Goal: Transaction & Acquisition: Purchase product/service

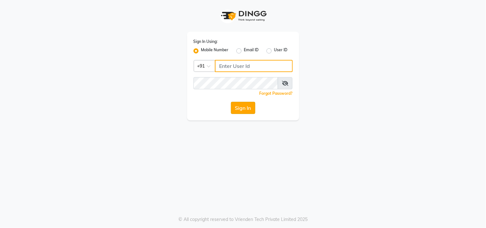
type input "9653153894"
click at [234, 110] on button "Sign In" at bounding box center [243, 108] width 24 height 12
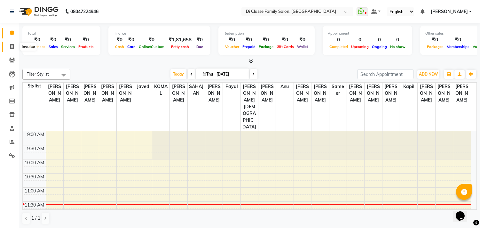
click at [11, 43] on span at bounding box center [11, 46] width 11 height 7
select select "4704"
select select "service"
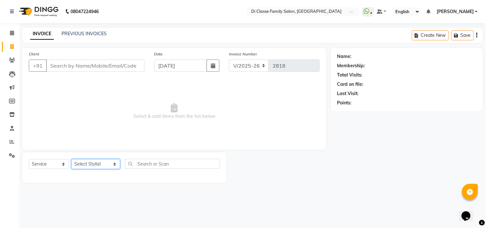
click at [101, 166] on select "Select Stylist [PERSON_NAME] [PERSON_NAME] [PERSON_NAME] Front Desk Javed [PERS…" at bounding box center [95, 164] width 49 height 10
select select "51560"
click at [71, 159] on select "Select Stylist [PERSON_NAME] [PERSON_NAME] [PERSON_NAME] Front Desk Javed [PERS…" at bounding box center [95, 164] width 49 height 10
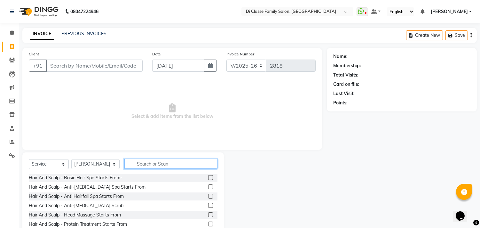
click at [125, 168] on input "text" at bounding box center [171, 164] width 93 height 10
type input "hai"
click at [208, 179] on label at bounding box center [210, 177] width 5 height 5
click at [208, 179] on input "checkbox" at bounding box center [210, 178] width 4 height 4
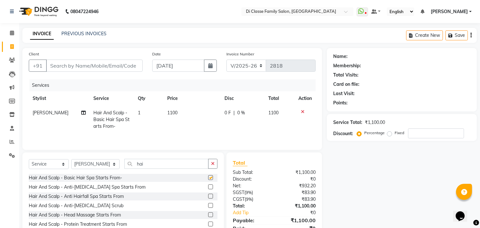
checkbox input "false"
click at [235, 114] on div "0 F | 0 %" at bounding box center [243, 112] width 36 height 7
select select "51560"
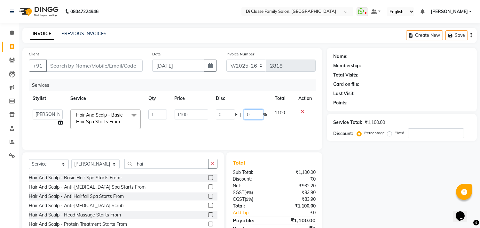
click at [255, 116] on input "0" at bounding box center [253, 114] width 19 height 10
type input "15"
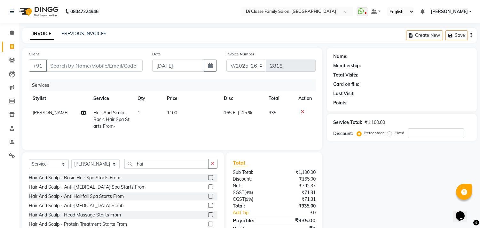
click at [386, 216] on div "Name: Membership: Total Visits: Card on file: Last Visit: Points: Service Total…" at bounding box center [404, 147] width 155 height 199
click at [302, 109] on icon at bounding box center [303, 111] width 4 height 4
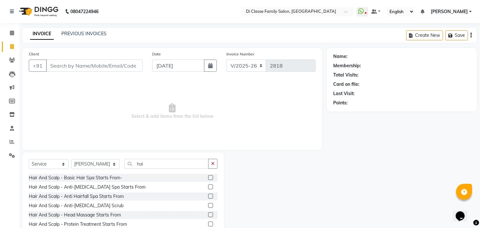
click at [103, 29] on div "INVOICE PREVIOUS INVOICES Create New Save" at bounding box center [249, 35] width 455 height 15
click at [99, 32] on link "PREVIOUS INVOICES" at bounding box center [83, 34] width 45 height 6
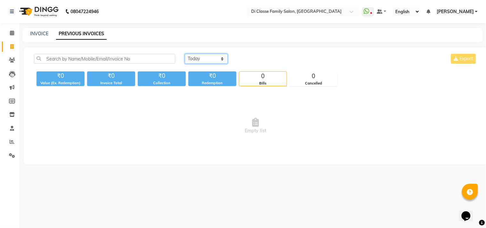
click at [227, 60] on select "Today Yesterday Custom Range" at bounding box center [206, 59] width 43 height 10
select select "yesterday"
click at [185, 54] on select "Today Yesterday Custom Range" at bounding box center [206, 59] width 43 height 10
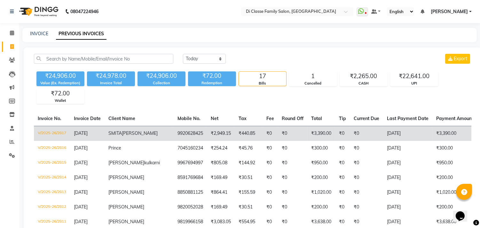
click at [174, 138] on td "9920628425" at bounding box center [190, 133] width 33 height 15
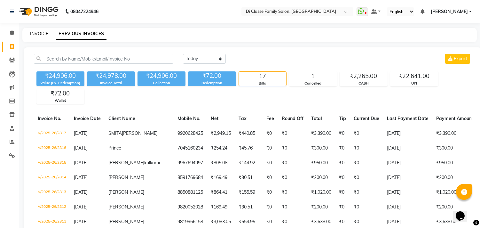
drag, startPoint x: 36, startPoint y: 28, endPoint x: 36, endPoint y: 34, distance: 6.1
click at [36, 34] on div "INVOICE PREVIOUS INVOICES" at bounding box center [249, 35] width 455 height 14
click at [36, 34] on link "INVOICE" at bounding box center [39, 34] width 18 height 6
select select "4704"
select select "service"
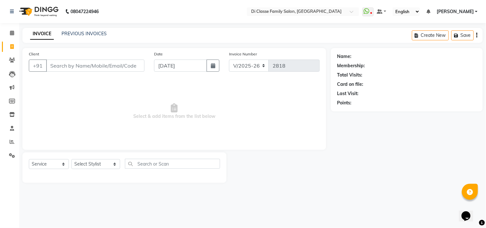
click at [81, 62] on input "Client" at bounding box center [95, 66] width 98 height 12
click at [79, 164] on select "Select Stylist [PERSON_NAME] [PERSON_NAME] [PERSON_NAME] Front Desk Javed [PERS…" at bounding box center [95, 164] width 49 height 10
select select "90711"
click at [71, 159] on select "Select Stylist [PERSON_NAME] [PERSON_NAME] [PERSON_NAME] Front Desk Javed [PERS…" at bounding box center [95, 164] width 49 height 10
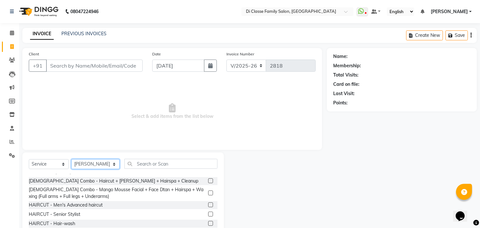
scroll to position [107, 0]
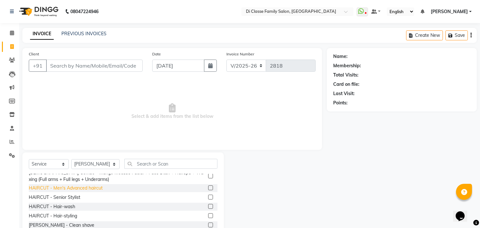
click at [100, 188] on div "HAIRCUT - Men's Advanced haircut" at bounding box center [66, 188] width 74 height 7
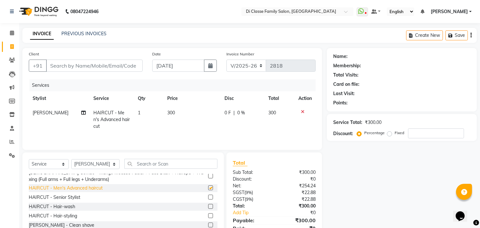
checkbox input "false"
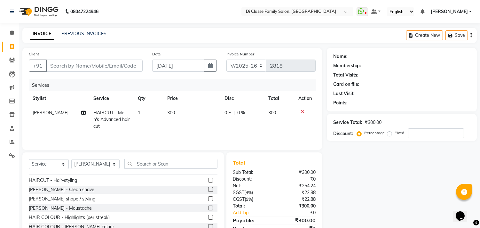
click at [82, 181] on div "HAIRCUT - Hair-styling" at bounding box center [123, 180] width 189 height 8
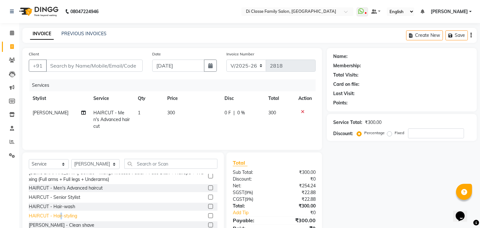
click at [61, 215] on div "HAIRCUT - Hair-styling" at bounding box center [53, 216] width 48 height 7
checkbox input "false"
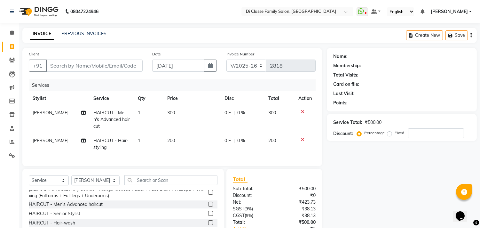
click at [302, 137] on icon at bounding box center [303, 139] width 4 height 4
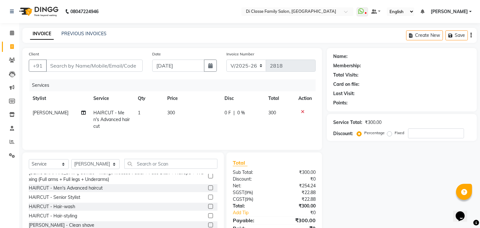
click at [303, 105] on th "Action" at bounding box center [305, 98] width 21 height 14
click at [303, 109] on td at bounding box center [305, 120] width 21 height 28
click at [303, 111] on icon at bounding box center [303, 111] width 4 height 4
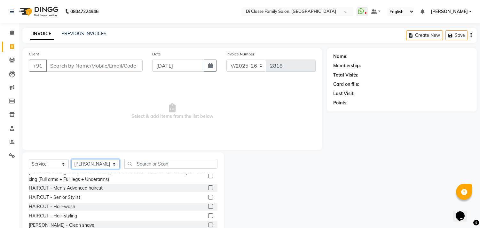
click at [98, 160] on select "Select Stylist [PERSON_NAME] [PERSON_NAME] [PERSON_NAME] Front Desk Javed [PERS…" at bounding box center [95, 164] width 48 height 10
select select "79582"
click at [71, 159] on select "Select Stylist [PERSON_NAME] [PERSON_NAME] [PERSON_NAME] Front Desk Javed [PERS…" at bounding box center [95, 164] width 48 height 10
click at [72, 197] on div "HAIRCUT - Senior Stylist" at bounding box center [55, 197] width 52 height 7
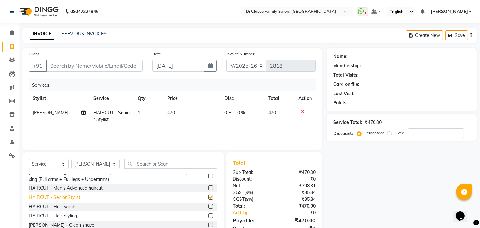
checkbox input "false"
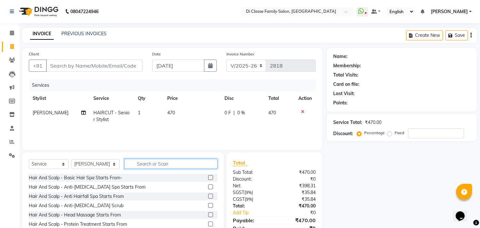
click at [158, 162] on input "text" at bounding box center [171, 164] width 93 height 10
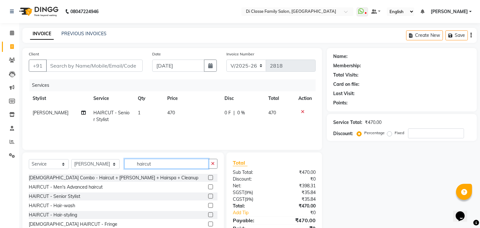
type input "haircut"
click at [158, 187] on div "HAIRCUT - Men's Advanced haircut" at bounding box center [123, 187] width 189 height 8
click at [208, 188] on label at bounding box center [210, 186] width 5 height 5
click at [208, 188] on input "checkbox" at bounding box center [210, 187] width 4 height 4
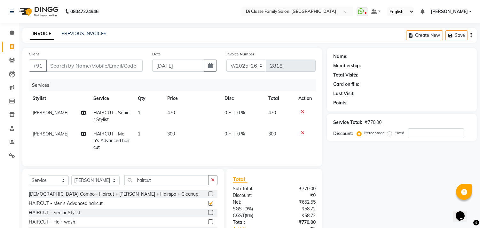
checkbox input "false"
click at [302, 111] on icon at bounding box center [303, 111] width 4 height 4
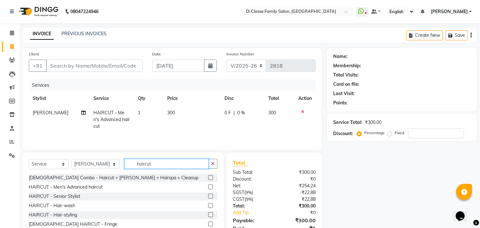
click at [170, 164] on input "haircut" at bounding box center [167, 164] width 84 height 10
drag, startPoint x: 170, startPoint y: 164, endPoint x: 98, endPoint y: 158, distance: 72.6
click at [98, 158] on div "Select Service Product Membership Package Voucher Prepaid Gift Card Select Styl…" at bounding box center [123, 199] width 202 height 94
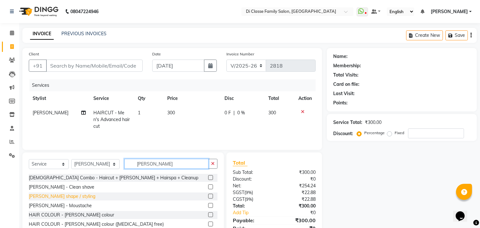
type input "beard"
click at [85, 197] on div "[PERSON_NAME] shape / styling" at bounding box center [62, 196] width 67 height 7
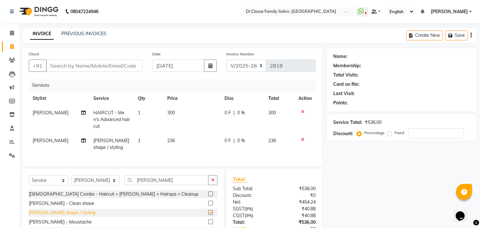
checkbox input "false"
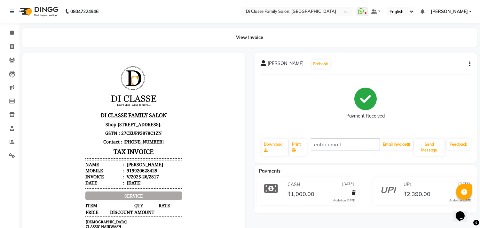
click at [469, 67] on button "button" at bounding box center [469, 64] width 4 height 7
click at [445, 63] on div "Edit Item Staff" at bounding box center [428, 64] width 66 height 8
select select
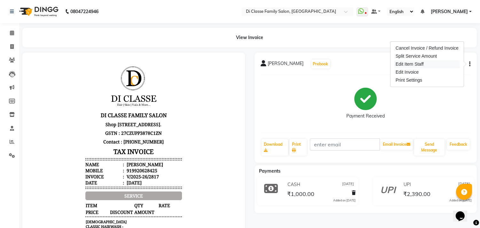
select select
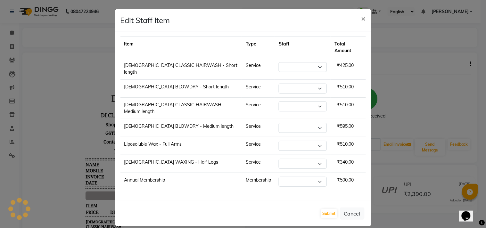
select select "28413"
select select "60020"
select select "59601"
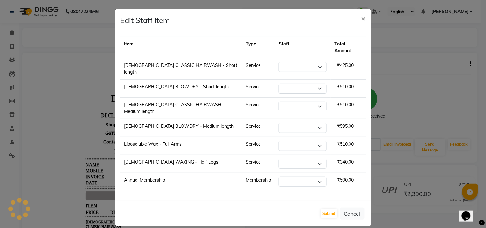
select select "59601"
select select "28410"
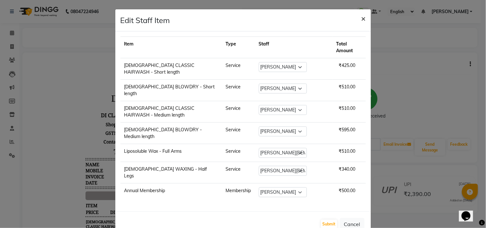
click at [364, 17] on span "×" at bounding box center [363, 18] width 4 height 10
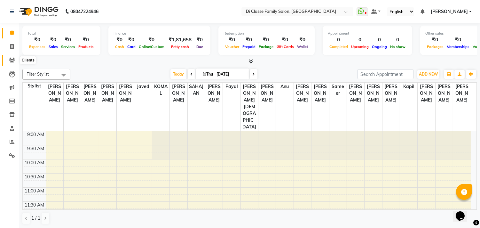
click at [14, 62] on icon at bounding box center [12, 60] width 6 height 5
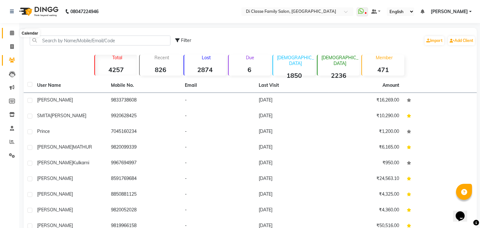
click at [10, 35] on icon at bounding box center [12, 32] width 4 height 5
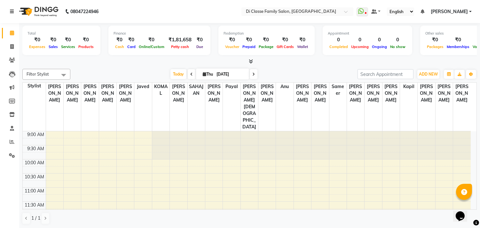
click at [13, 11] on icon at bounding box center [12, 11] width 4 height 4
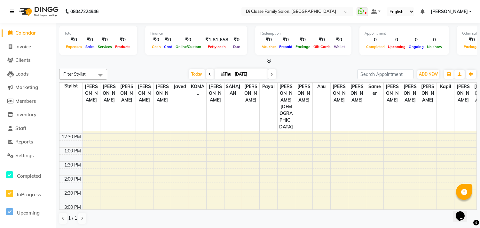
scroll to position [107, 0]
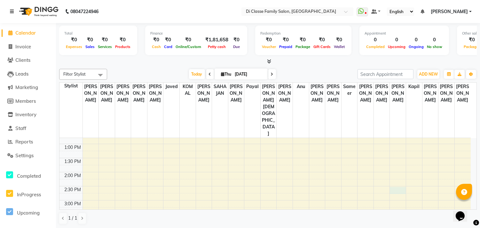
click at [425, 186] on td at bounding box center [277, 189] width 389 height 7
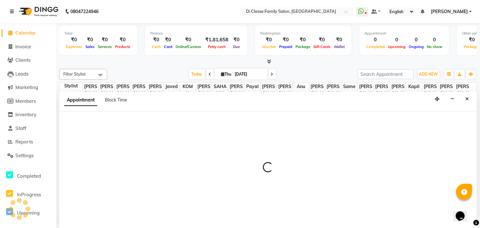
scroll to position [0, 0]
select select "79582"
select select "tentative"
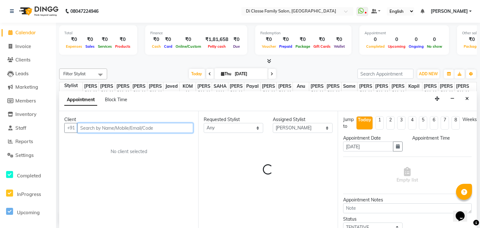
select select "870"
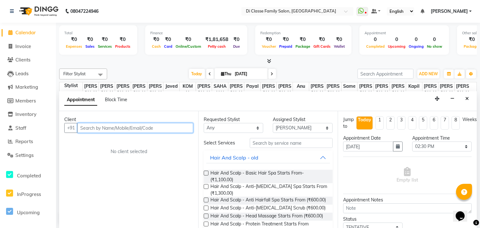
click at [149, 127] on input "text" at bounding box center [135, 128] width 116 height 10
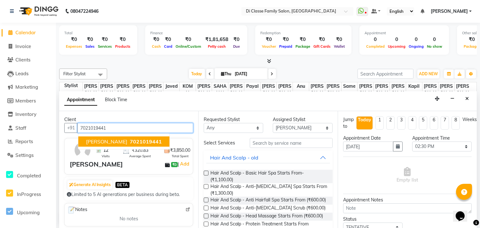
click at [139, 138] on span "7021019441" at bounding box center [146, 141] width 32 height 6
type input "7021019441"
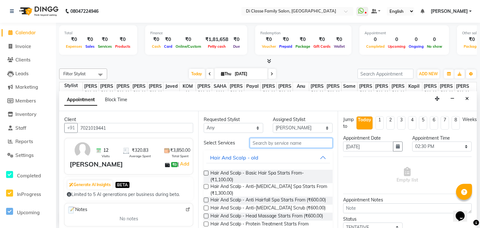
click at [299, 146] on input "text" at bounding box center [291, 143] width 83 height 10
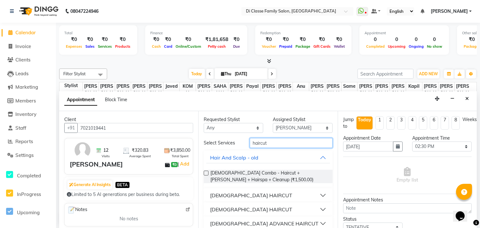
type input "haircut"
click at [256, 190] on button "MALE HAIRCUT" at bounding box center [268, 195] width 124 height 12
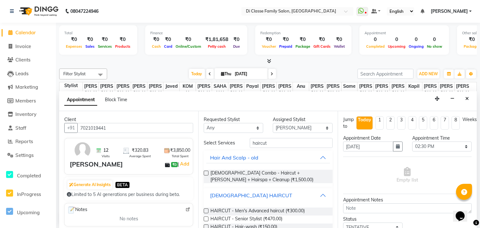
scroll to position [36, 0]
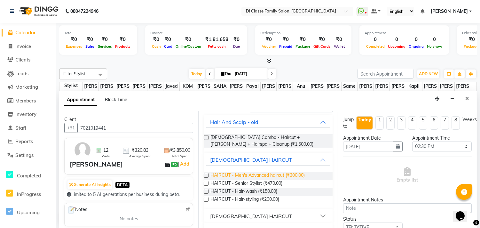
click at [283, 174] on span "HAIRCUT - Men's Advanced haircut (₹300.00)" at bounding box center [258, 176] width 94 height 8
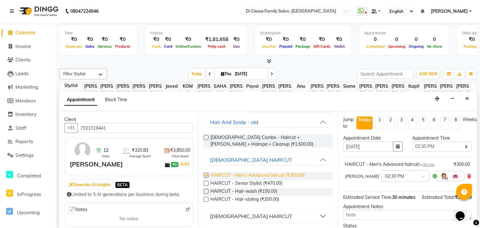
checkbox input "false"
click at [319, 120] on button "Hair And Scalp - old" at bounding box center [268, 122] width 124 height 12
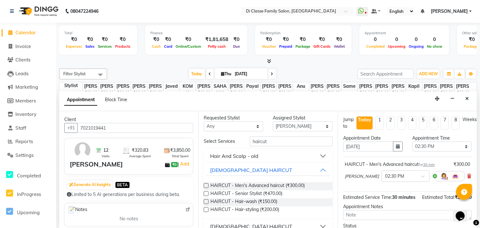
scroll to position [0, 0]
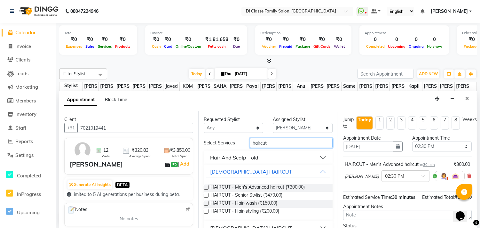
drag, startPoint x: 287, startPoint y: 142, endPoint x: 212, endPoint y: 152, distance: 75.9
click at [212, 152] on div "Select Services haircut Hair And Scalp - old MALE HAIRCUT HAIRCUT - Men's Advan…" at bounding box center [268, 200] width 129 height 125
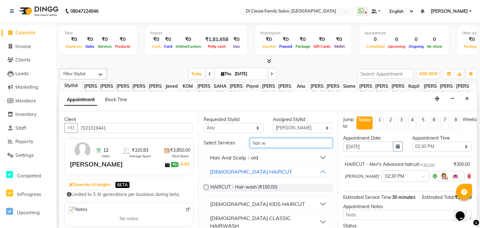
type input "hair w"
click at [209, 185] on div "HAIRCUT - Hair-wash (₹150.00)" at bounding box center [268, 188] width 129 height 8
click at [207, 186] on label at bounding box center [206, 187] width 5 height 5
click at [207, 186] on input "checkbox" at bounding box center [206, 188] width 4 height 4
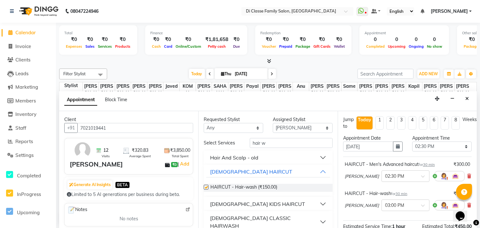
checkbox input "false"
drag, startPoint x: 280, startPoint y: 141, endPoint x: 204, endPoint y: 136, distance: 76.0
click at [204, 136] on div "Requested Stylist Any aniket Anu AYAZ KADRI Javed kapil KOMAL lalita Payal Pooj…" at bounding box center [267, 169] width 139 height 117
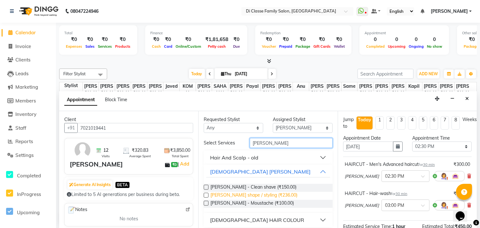
type input "beard"
click at [219, 194] on span "BEARD - Beard shape / styling (₹236.00)" at bounding box center [254, 196] width 87 height 8
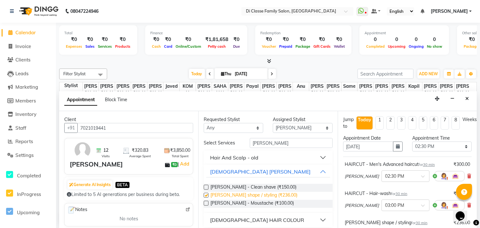
checkbox input "false"
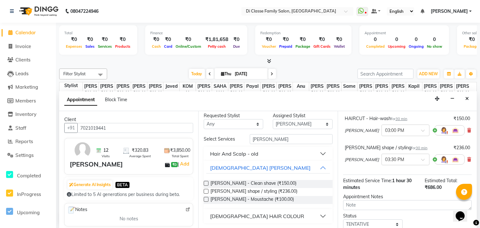
scroll to position [124, 0]
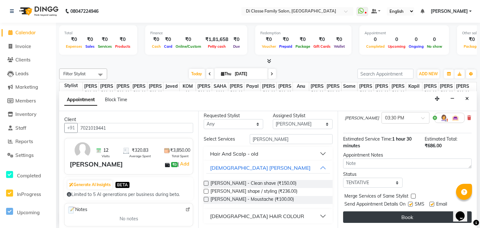
click at [383, 214] on button "Book" at bounding box center [407, 217] width 129 height 12
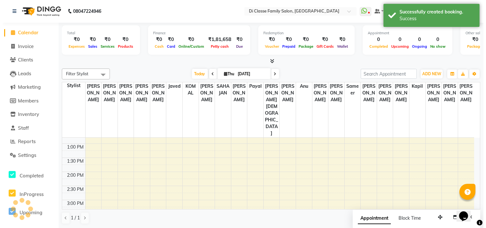
scroll to position [0, 0]
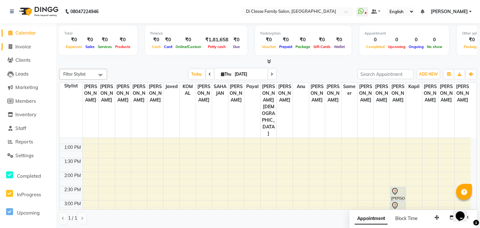
click at [32, 46] on link "Invoice" at bounding box center [28, 46] width 53 height 7
select select "service"
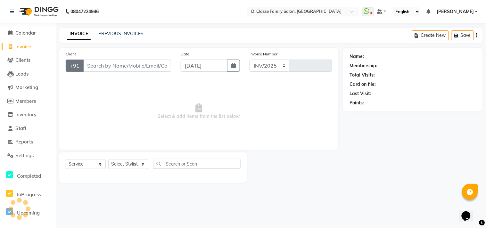
select select "4704"
type input "2818"
click at [137, 71] on input "Client" at bounding box center [127, 66] width 88 height 12
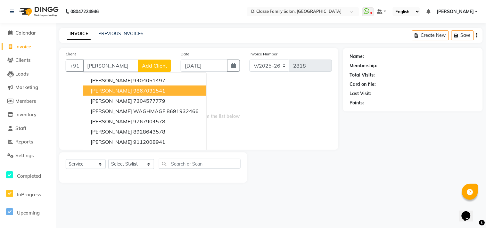
type input "wagh"
click at [288, 189] on main "INVOICE PREVIOUS INVOICES Create New Save Client +91 wagh DR GAYATRI WAGH 94040…" at bounding box center [271, 110] width 430 height 165
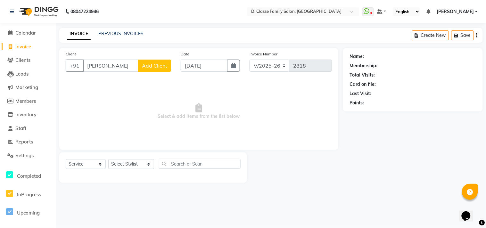
click at [130, 18] on nav "08047224946 Select Location × Di Classe Family Salon, Sanpada WhatsApp Status ✕…" at bounding box center [243, 11] width 486 height 23
click at [132, 28] on div "INVOICE PREVIOUS INVOICES Create New Save" at bounding box center [270, 35] width 423 height 15
click at [134, 35] on link "PREVIOUS INVOICES" at bounding box center [120, 34] width 45 height 6
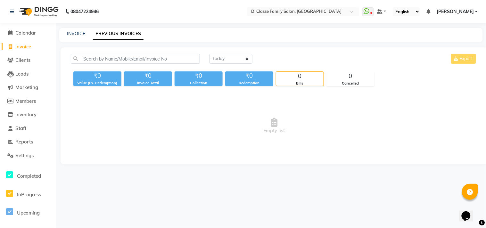
click at [75, 27] on div "08047224946 Select Location × Di Classe Family Salon, Sanpada WhatsApp Status ✕…" at bounding box center [243, 114] width 486 height 228
click at [75, 32] on link "INVOICE" at bounding box center [76, 34] width 18 height 6
select select "4704"
select select "service"
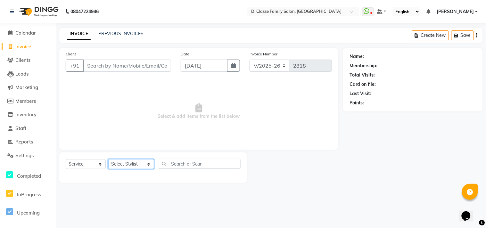
click at [139, 164] on select "Select Stylist [PERSON_NAME] [PERSON_NAME] [PERSON_NAME] Front Desk Javed [PERS…" at bounding box center [131, 164] width 46 height 10
click at [108, 159] on select "Select Stylist [PERSON_NAME] [PERSON_NAME] [PERSON_NAME] Front Desk Javed [PERS…" at bounding box center [131, 164] width 46 height 10
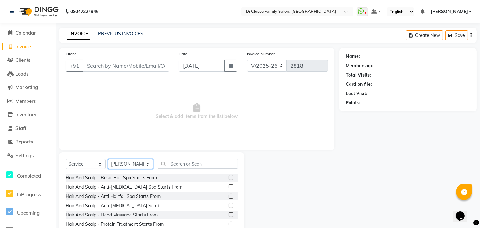
click at [130, 165] on select "Select Stylist [PERSON_NAME] [PERSON_NAME] [PERSON_NAME] Front Desk Javed [PERS…" at bounding box center [130, 164] width 45 height 10
select select "79582"
click at [108, 159] on select "Select Stylist [PERSON_NAME] [PERSON_NAME] [PERSON_NAME] Front Desk Javed [PERS…" at bounding box center [130, 164] width 45 height 10
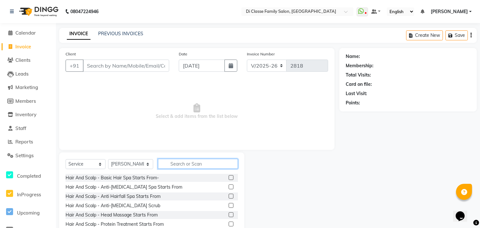
click at [193, 164] on input "text" at bounding box center [198, 164] width 80 height 10
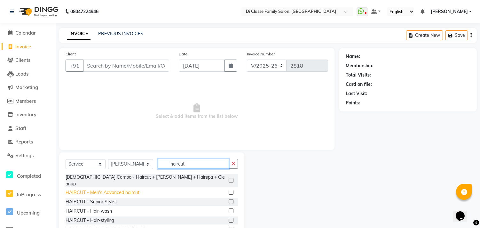
type input "haircut"
click at [133, 189] on div "HAIRCUT - Men's Advanced haircut" at bounding box center [103, 192] width 74 height 7
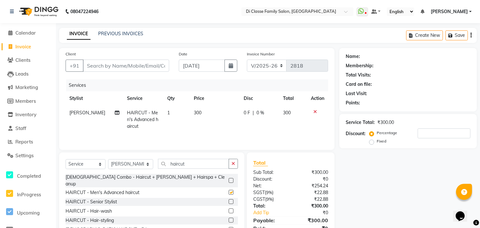
checkbox input "false"
click at [194, 161] on input "haircut" at bounding box center [193, 164] width 71 height 10
type input "h"
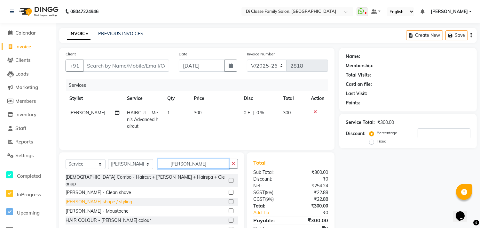
type input "beard"
click at [118, 198] on div "[PERSON_NAME] shape / styling" at bounding box center [99, 201] width 67 height 7
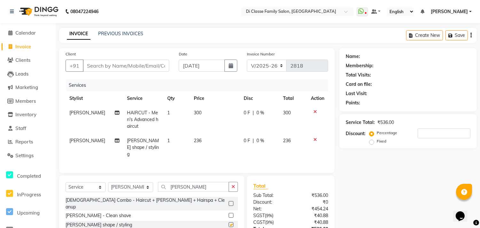
checkbox input "false"
click at [157, 63] on input "Client" at bounding box center [126, 66] width 86 height 12
type input "9"
type input "0"
type input "9867357561"
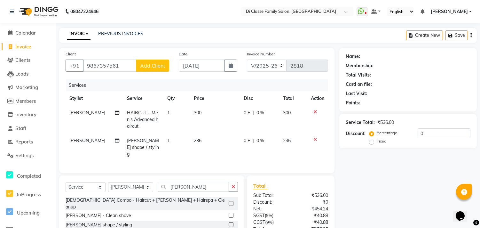
click at [155, 64] on span "Add Client" at bounding box center [152, 65] width 25 height 6
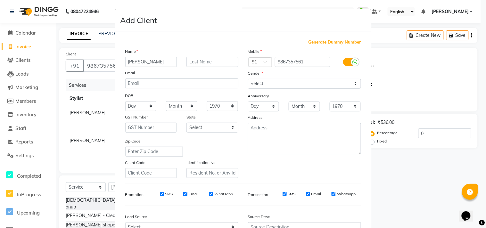
click at [152, 62] on input "suraj chandashekhar" at bounding box center [151, 62] width 52 height 10
click at [151, 63] on input "suraj chandashekhar" at bounding box center [151, 62] width 52 height 10
drag, startPoint x: 137, startPoint y: 62, endPoint x: 187, endPoint y: 62, distance: 49.6
click at [187, 62] on div "suraj chandrashekhar" at bounding box center [181, 62] width 123 height 10
type input "suraj chandrashekhar"
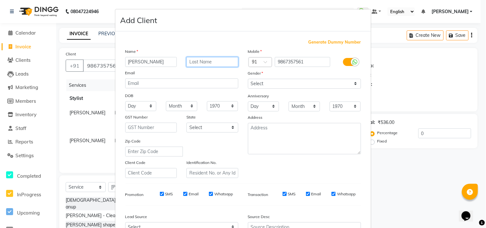
click at [216, 61] on input "text" at bounding box center [212, 62] width 52 height 10
paste input "[PERSON_NAME]"
type input "[PERSON_NAME]"
drag, startPoint x: 172, startPoint y: 63, endPoint x: 136, endPoint y: 64, distance: 35.9
click at [136, 64] on input "suraj chandrashekhar" at bounding box center [151, 62] width 52 height 10
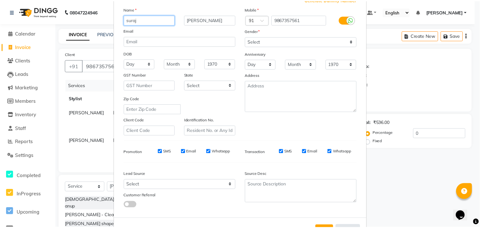
scroll to position [68, 0]
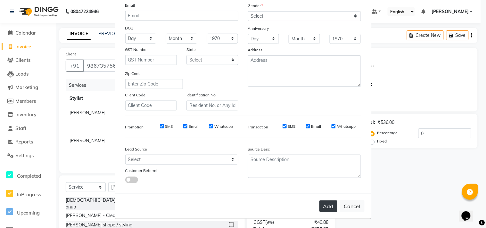
type input "suraj"
click at [328, 206] on button "Add" at bounding box center [328, 206] width 18 height 12
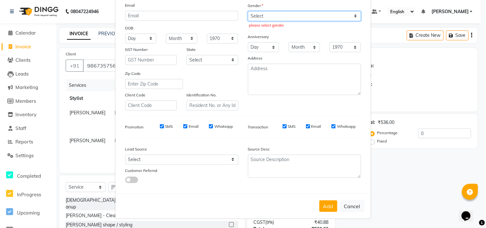
click at [318, 15] on select "Select Male Female Other Prefer Not To Say" at bounding box center [304, 16] width 113 height 10
select select "male"
click at [248, 11] on select "Select Male Female Other Prefer Not To Say" at bounding box center [304, 16] width 113 height 10
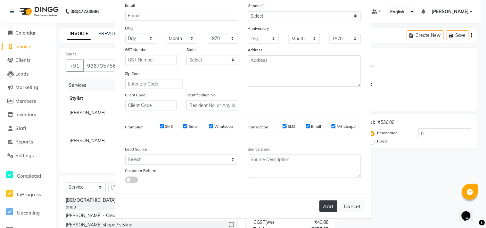
click at [327, 208] on button "Add" at bounding box center [328, 206] width 18 height 12
select select
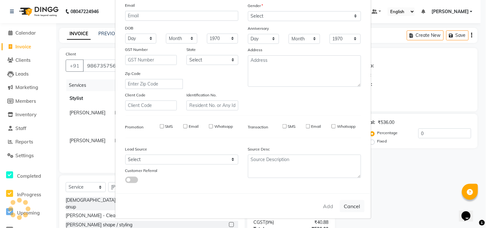
select select
checkbox input "false"
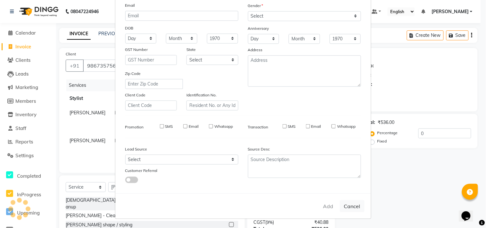
checkbox input "false"
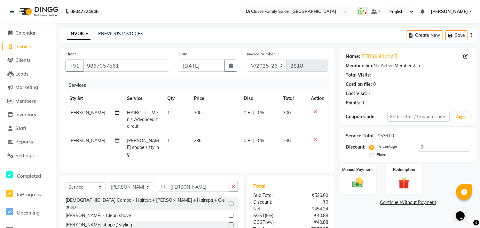
scroll to position [50, 0]
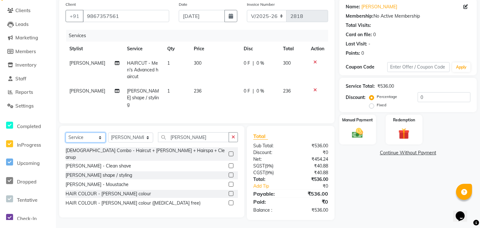
click at [87, 141] on select "Select Service Product Membership Package Voucher Prepaid Gift Card" at bounding box center [86, 138] width 40 height 10
click at [66, 133] on select "Select Service Product Membership Package Voucher Prepaid Gift Card" at bounding box center [86, 138] width 40 height 10
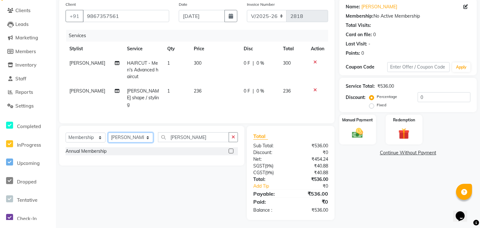
click at [139, 133] on select "Select Stylist [PERSON_NAME] [PERSON_NAME] [PERSON_NAME] Front Desk Javed [PERS…" at bounding box center [130, 138] width 45 height 10
click at [128, 147] on div "Annual Membership" at bounding box center [152, 151] width 173 height 8
click at [128, 150] on div "Annual Membership" at bounding box center [152, 151] width 173 height 8
click at [229, 149] on label at bounding box center [231, 151] width 5 height 5
click at [229, 149] on input "checkbox" at bounding box center [231, 151] width 4 height 4
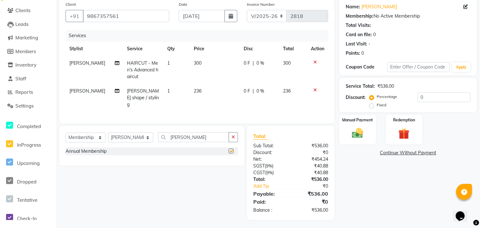
select select "select"
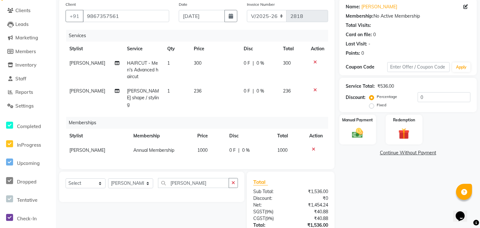
click at [246, 147] on span "0 %" at bounding box center [246, 150] width 8 height 7
select select "79582"
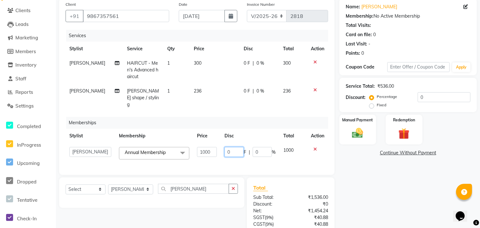
click at [236, 147] on input "0" at bounding box center [234, 152] width 19 height 10
type input "500"
click at [255, 120] on div "Memberships" at bounding box center [199, 123] width 267 height 12
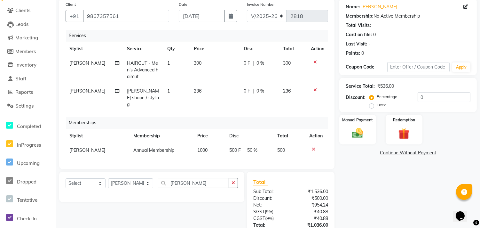
click at [200, 62] on td "300" at bounding box center [215, 70] width 50 height 28
select select "79582"
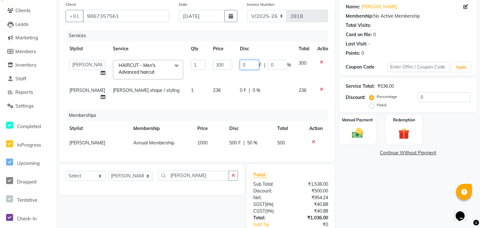
click at [247, 64] on input "0" at bounding box center [249, 65] width 19 height 10
click at [432, 99] on input "0" at bounding box center [444, 97] width 53 height 10
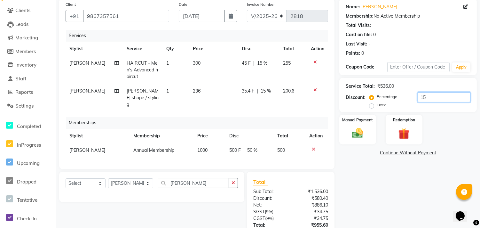
scroll to position [14, 0]
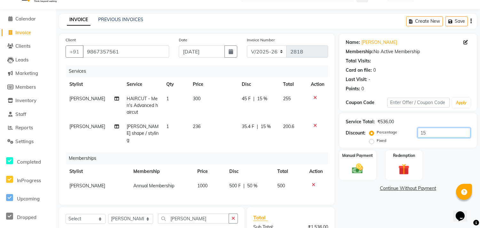
type input "15"
click at [438, 150] on div "Manual Payment Redemption" at bounding box center [408, 165] width 147 height 30
click at [251, 126] on span "35.4 F" at bounding box center [248, 126] width 12 height 7
select select "79582"
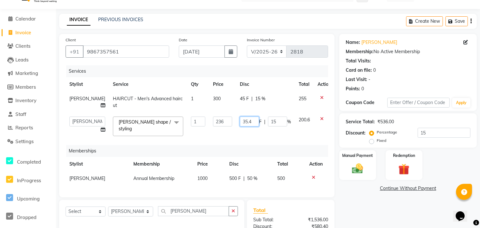
click at [247, 126] on input "35.4" at bounding box center [249, 122] width 19 height 10
type input "36"
click at [300, 139] on td "200.6" at bounding box center [304, 126] width 19 height 27
select select "79582"
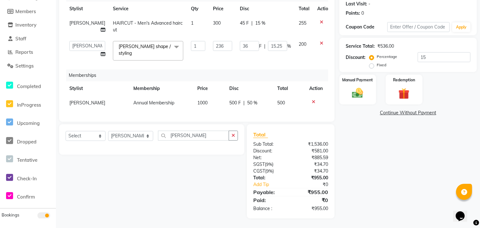
click at [397, 163] on div "Name: Suraj Chandrashekhar Membership: No Active Membership Total Visits: Card …" at bounding box center [411, 88] width 142 height 260
click at [398, 157] on div "Name: Suraj Chandrashekhar Membership: No Active Membership Total Visits: Card …" at bounding box center [411, 88] width 142 height 260
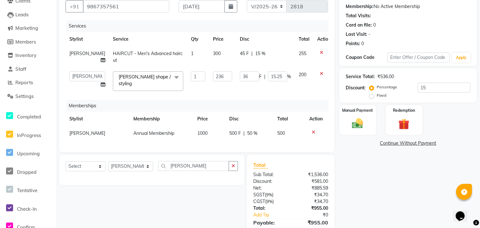
click at [411, 151] on div "Name: Suraj Chandrashekhar Membership: No Active Membership Total Visits: Card …" at bounding box center [411, 119] width 142 height 260
click at [395, 188] on div "Name: Suraj Chandrashekhar Membership: No Active Membership Total Visits: Card …" at bounding box center [411, 119] width 142 height 260
click at [351, 120] on img at bounding box center [358, 123] width 19 height 13
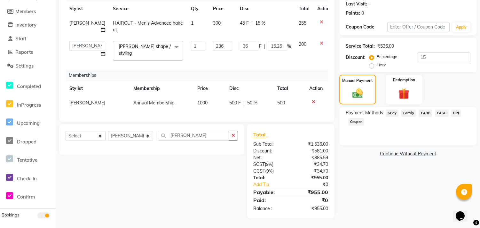
scroll to position [95, 0]
click at [380, 180] on div "Name: Suraj Chandrashekhar Membership: No Active Membership Total Visits: Card …" at bounding box center [411, 88] width 142 height 260
click at [455, 109] on span "UPI" at bounding box center [457, 112] width 10 height 7
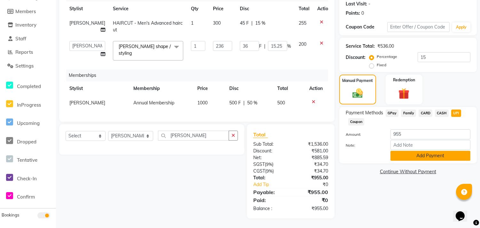
click at [446, 151] on button "Add Payment" at bounding box center [431, 156] width 80 height 10
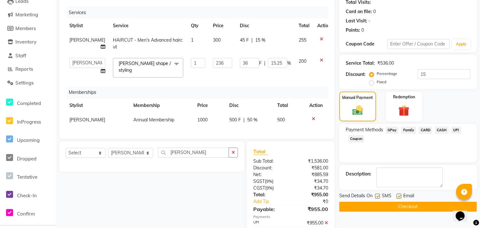
scroll to position [108, 0]
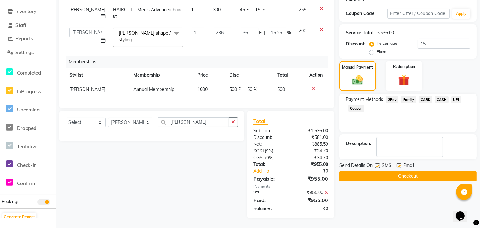
click at [372, 171] on button "Checkout" at bounding box center [409, 176] width 138 height 10
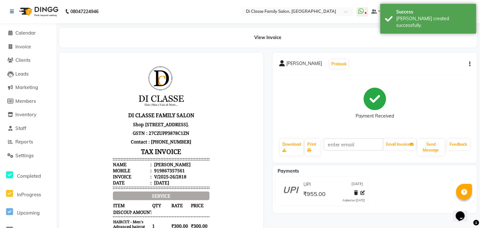
click at [38, 40] on li "Invoice" at bounding box center [28, 47] width 56 height 14
click at [35, 45] on link "Invoice" at bounding box center [28, 46] width 53 height 7
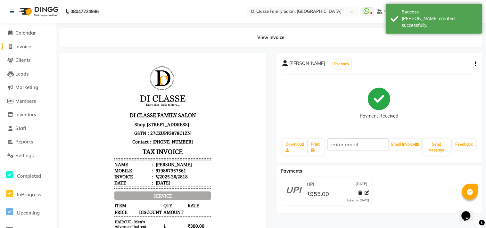
select select "4704"
select select "service"
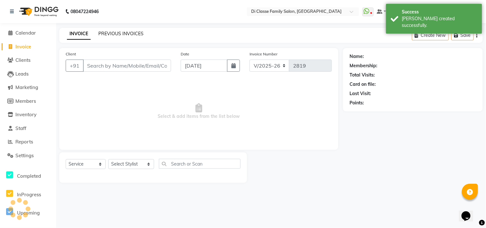
click at [126, 32] on link "PREVIOUS INVOICES" at bounding box center [120, 34] width 45 height 6
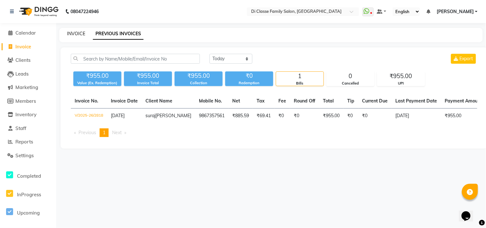
click at [75, 36] on link "INVOICE" at bounding box center [76, 34] width 18 height 6
select select "service"
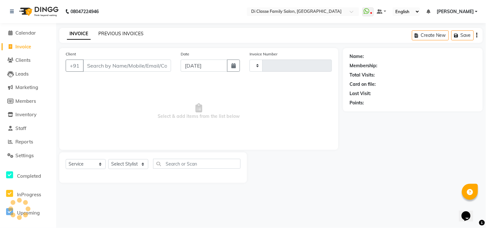
type input "2819"
select select "4704"
click at [119, 36] on link "PREVIOUS INVOICES" at bounding box center [120, 34] width 45 height 6
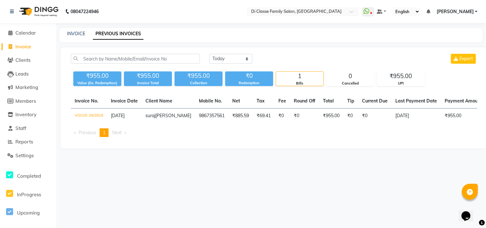
click at [142, 202] on div "08047224946 Select Location × Di Classe Family Salon, Sanpada WhatsApp Status ✕…" at bounding box center [243, 114] width 486 height 228
click at [147, 178] on div "08047224946 Select Location × Di Classe Family Salon, Sanpada WhatsApp Status ✕…" at bounding box center [243, 114] width 486 height 228
click at [71, 34] on link "INVOICE" at bounding box center [76, 34] width 18 height 6
select select "4704"
select select "service"
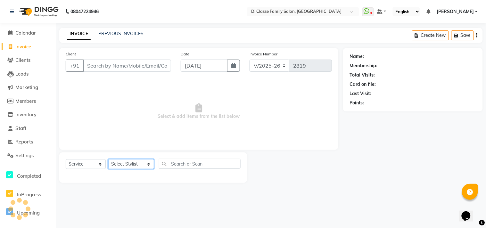
click at [137, 165] on select "Select Stylist [PERSON_NAME] [PERSON_NAME] [PERSON_NAME] Front Desk Javed [PERS…" at bounding box center [131, 164] width 46 height 10
select select "51560"
click at [108, 159] on select "Select Stylist [PERSON_NAME] [PERSON_NAME] [PERSON_NAME] Front Desk Javed [PERS…" at bounding box center [131, 164] width 46 height 10
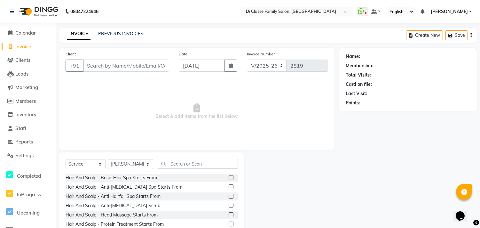
click at [301, 116] on span "Select & add items from the list below" at bounding box center [197, 111] width 263 height 64
click at [187, 164] on input "text" at bounding box center [198, 164] width 80 height 10
click at [181, 167] on input "text" at bounding box center [198, 164] width 80 height 10
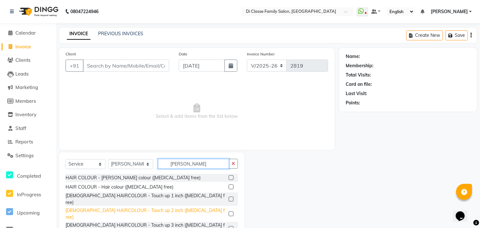
type input "ammon"
click at [152, 207] on div "[DEMOGRAPHIC_DATA] HAIRCOLOUR - Touch up 2 inch ([MEDICAL_DATA] free)" at bounding box center [146, 213] width 161 height 13
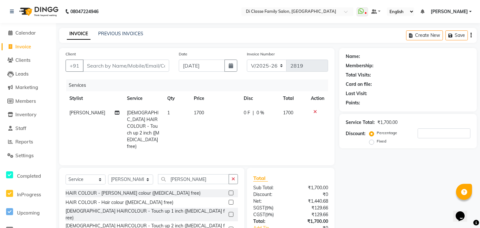
checkbox input "false"
click at [233, 177] on icon "button" at bounding box center [234, 179] width 4 height 4
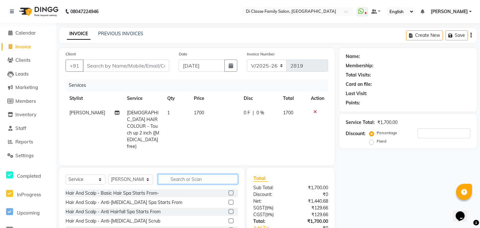
click at [196, 174] on input "text" at bounding box center [198, 179] width 80 height 10
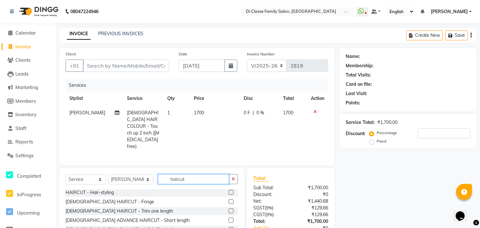
scroll to position [47, 0]
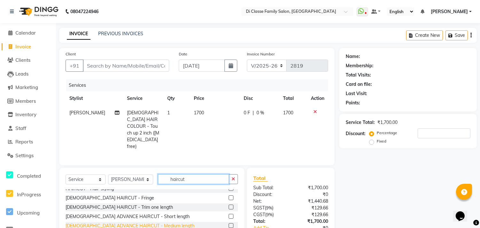
type input "haircut"
click at [158, 222] on div "[DEMOGRAPHIC_DATA] ADVANCE HAIRCUT - Medium length" at bounding box center [130, 225] width 129 height 7
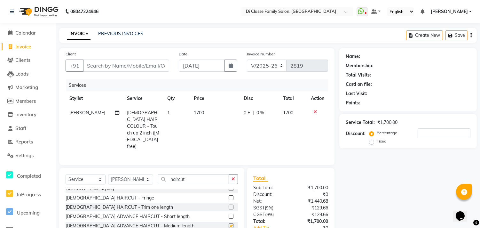
checkbox input "false"
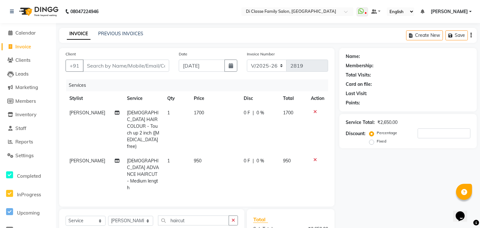
click at [392, 170] on div "Name: Membership: Total Visits: Card on file: Last Visit: Points: Service Total…" at bounding box center [411, 175] width 142 height 255
click at [129, 68] on input "Client" at bounding box center [126, 66] width 86 height 12
type input "s"
type input "0"
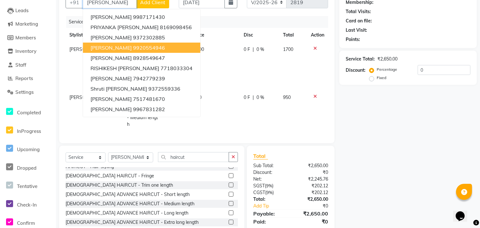
scroll to position [0, 0]
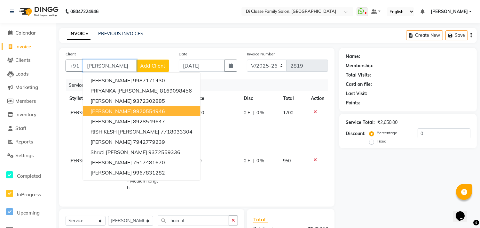
click at [113, 62] on input "surve" at bounding box center [110, 66] width 54 height 12
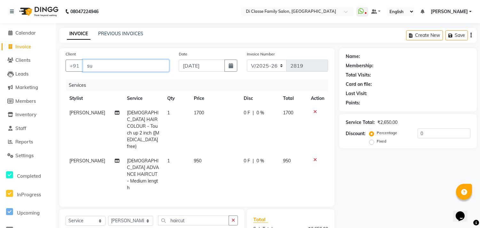
type input "s"
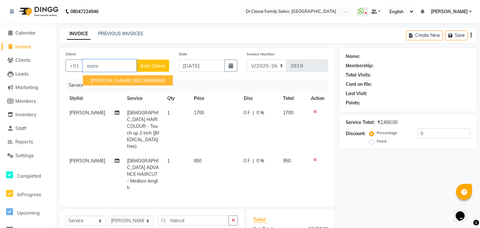
click at [139, 83] on ngb-highlight "9833689668" at bounding box center [149, 80] width 32 height 6
type input "9833689668"
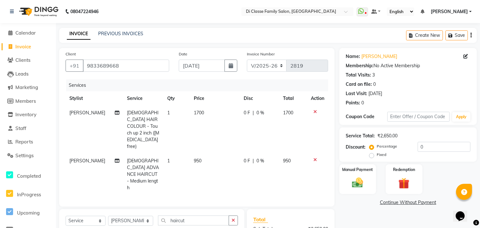
click at [391, 83] on div "Card on file: 0" at bounding box center [408, 84] width 125 height 7
drag, startPoint x: 237, startPoint y: 197, endPoint x: 228, endPoint y: 196, distance: 9.0
click at [235, 215] on button "button" at bounding box center [233, 220] width 9 height 10
click at [99, 216] on select "Select Service Product Membership Package Voucher Prepaid Gift Card" at bounding box center [86, 221] width 40 height 10
click at [66, 216] on select "Select Service Product Membership Package Voucher Prepaid Gift Card" at bounding box center [86, 221] width 40 height 10
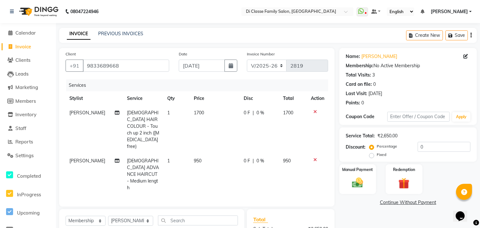
select select "select"
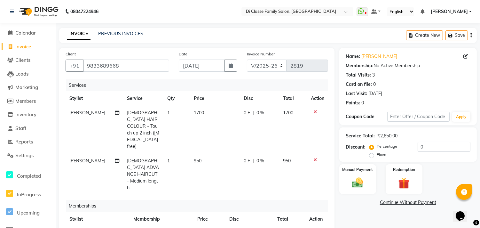
select select "51560"
drag, startPoint x: 260, startPoint y: 208, endPoint x: 272, endPoint y: 207, distance: 12.2
type input "50"
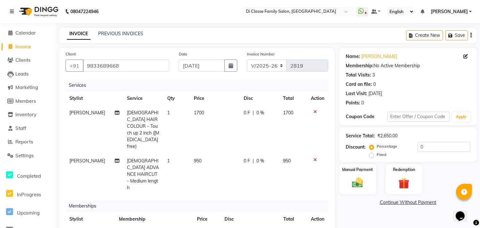
click at [280, 200] on div "Memberships" at bounding box center [199, 206] width 267 height 12
click at [260, 113] on span "0 %" at bounding box center [261, 112] width 8 height 7
select select "51560"
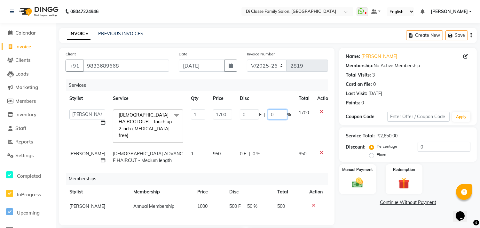
click at [270, 114] on input "0" at bounding box center [277, 114] width 19 height 10
type input "15"
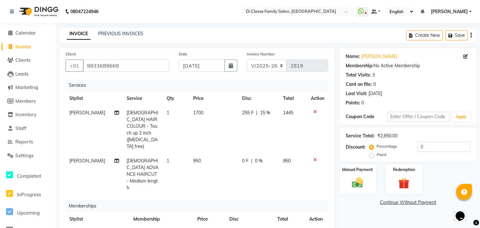
click at [293, 127] on td "1445" at bounding box center [293, 130] width 28 height 48
select select "51560"
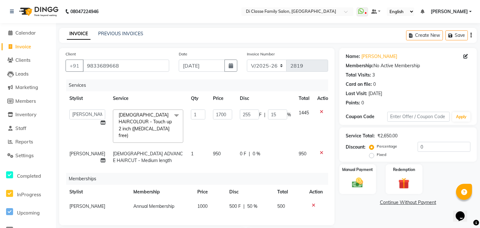
click at [253, 150] on span "0 %" at bounding box center [257, 153] width 8 height 7
select select "51560"
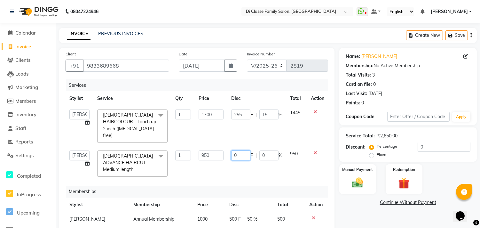
click at [242, 150] on input "0" at bounding box center [240, 155] width 19 height 10
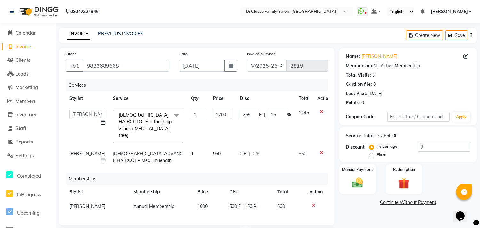
click at [253, 150] on span "0 %" at bounding box center [257, 153] width 8 height 7
select select "51560"
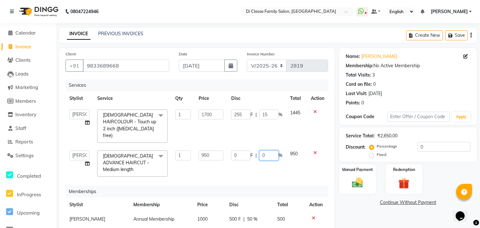
click at [274, 150] on input "0" at bounding box center [269, 155] width 19 height 10
type input "15"
click at [276, 168] on div "Services Stylist Service Qty Price Disc Total Action aniket Anu AYAZ KADRI Fron…" at bounding box center [197, 155] width 263 height 152
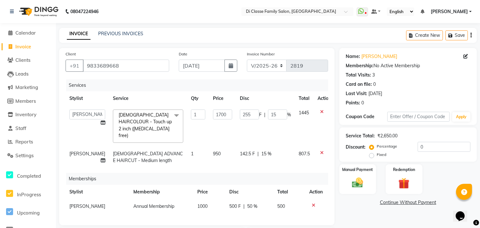
click at [242, 150] on span "142.5 F" at bounding box center [247, 153] width 15 height 7
select select "51560"
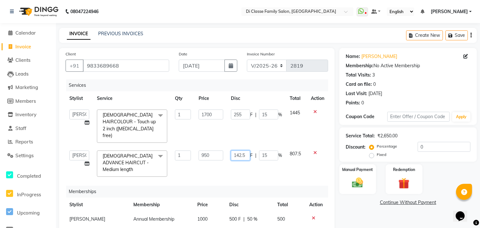
click at [248, 150] on input "142.5" at bounding box center [240, 155] width 19 height 10
type input "142"
click at [257, 160] on td "142 F | 15 %" at bounding box center [256, 164] width 59 height 34
select select "51560"
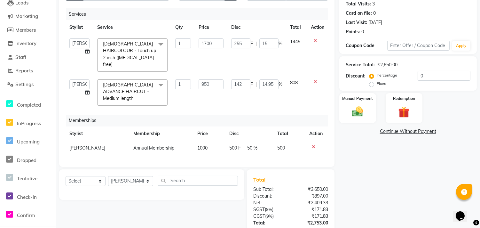
click at [351, 164] on div "Name: Aaroshi Surve Membership: No Active Membership Total Visits: 3 Card on fi…" at bounding box center [411, 120] width 142 height 286
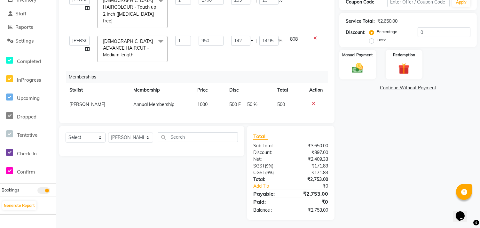
click at [367, 107] on div "Name: Aaroshi Surve Membership: No Active Membership Total Visits: 3 Card on fi…" at bounding box center [411, 76] width 142 height 286
click at [365, 73] on img at bounding box center [358, 67] width 19 height 13
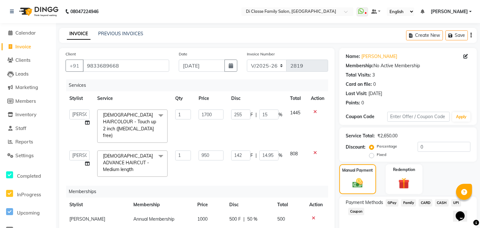
scroll to position [71, 0]
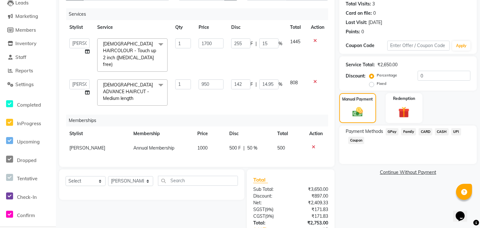
click at [455, 131] on span "UPI" at bounding box center [457, 131] width 10 height 7
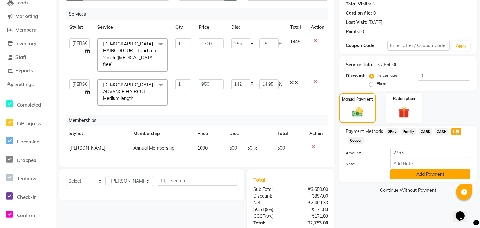
scroll to position [115, 0]
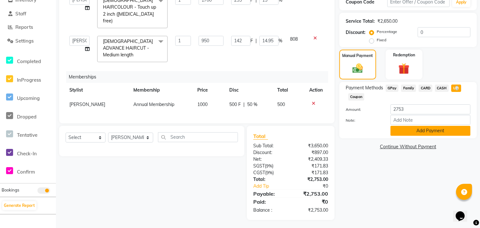
click at [440, 135] on button "Add Payment" at bounding box center [431, 131] width 80 height 10
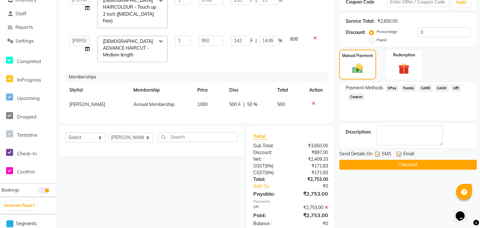
scroll to position [128, 0]
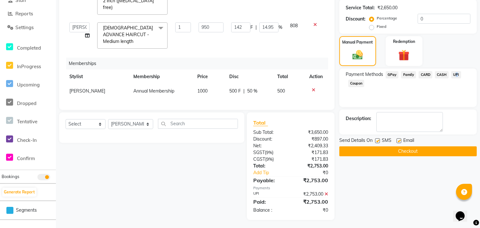
click at [422, 152] on button "Checkout" at bounding box center [409, 151] width 138 height 10
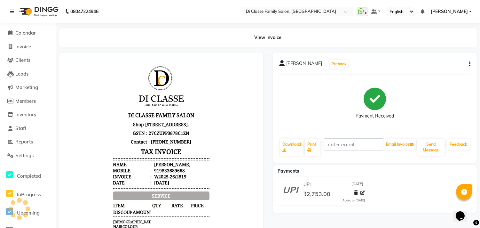
click at [403, 125] on div "Payment Received" at bounding box center [374, 104] width 191 height 48
click at [34, 49] on link "Invoice" at bounding box center [28, 46] width 53 height 7
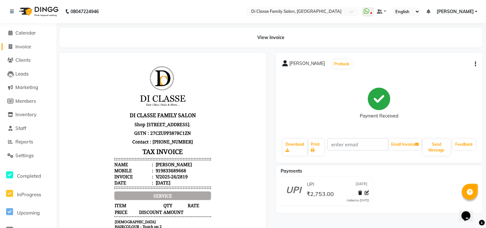
select select "4704"
select select "service"
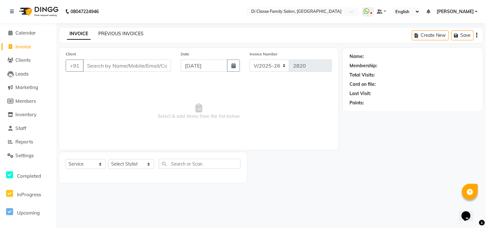
click at [117, 32] on link "PREVIOUS INVOICES" at bounding box center [120, 34] width 45 height 6
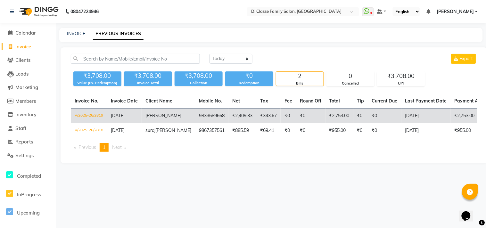
click at [300, 117] on td "₹0" at bounding box center [310, 116] width 29 height 15
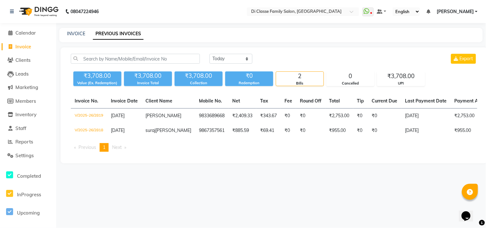
click at [27, 45] on span "Invoice" at bounding box center [23, 47] width 16 height 6
select select "4704"
select select "service"
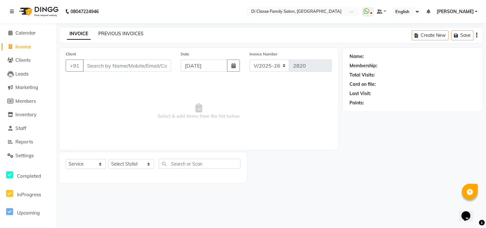
click at [132, 33] on link "PREVIOUS INVOICES" at bounding box center [120, 34] width 45 height 6
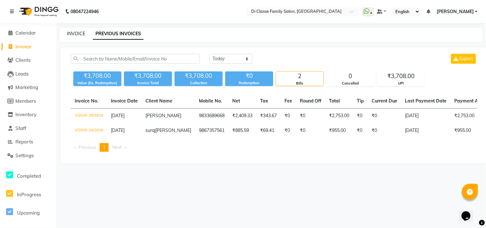
click at [72, 34] on link "INVOICE" at bounding box center [76, 34] width 18 height 6
select select "4704"
select select "service"
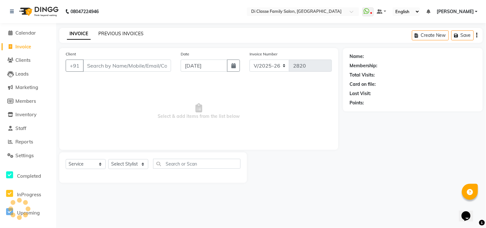
click at [117, 34] on link "PREVIOUS INVOICES" at bounding box center [120, 34] width 45 height 6
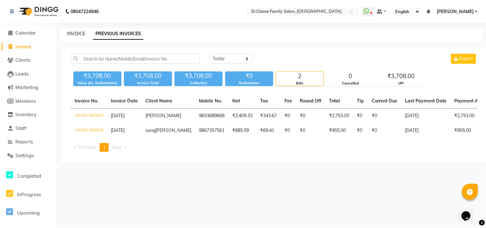
click at [79, 31] on link "INVOICE" at bounding box center [76, 34] width 18 height 6
select select "4704"
select select "service"
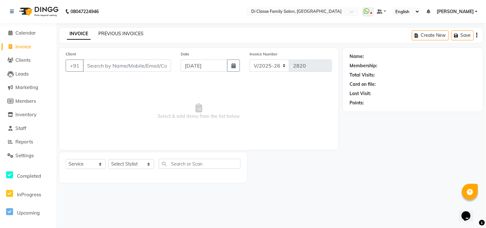
click at [120, 33] on link "PREVIOUS INVOICES" at bounding box center [120, 34] width 45 height 6
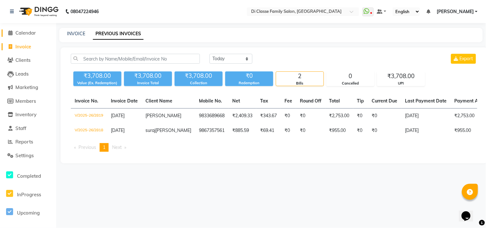
click at [36, 30] on span "Calendar" at bounding box center [25, 33] width 20 height 6
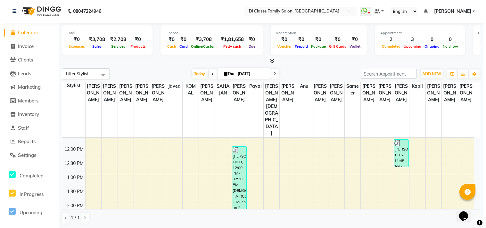
scroll to position [71, 0]
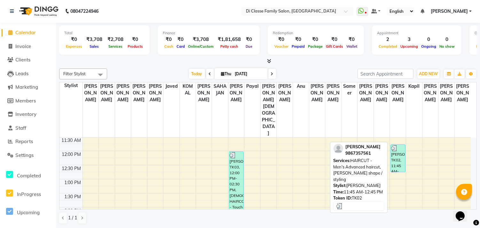
click at [396, 145] on div "suraj chandrashekhar, TK02, 11:45 AM-12:45 PM, HAIRCUT - Men's Advanced haircut…" at bounding box center [398, 158] width 14 height 27
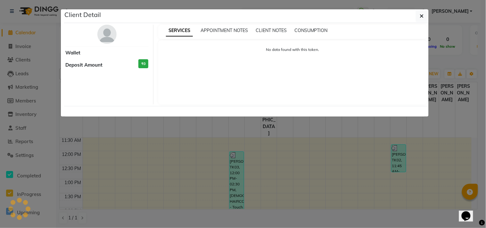
select select "3"
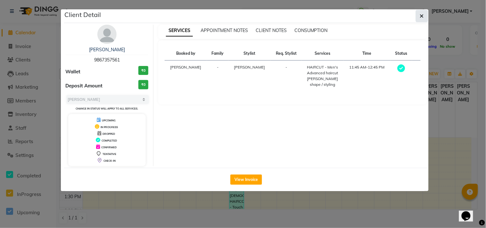
click at [420, 17] on icon "button" at bounding box center [422, 15] width 4 height 5
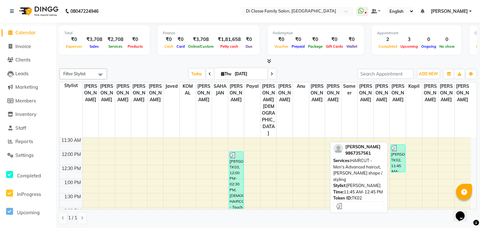
click at [396, 145] on div "suraj chandrashekhar, TK02, 11:45 AM-12:45 PM, HAIRCUT - Men's Advanced haircut…" at bounding box center [398, 158] width 14 height 27
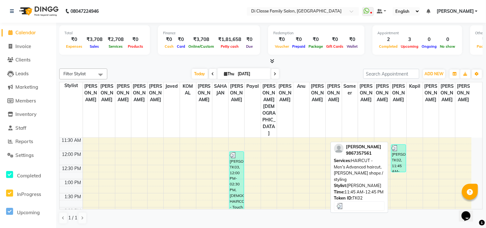
select select "3"
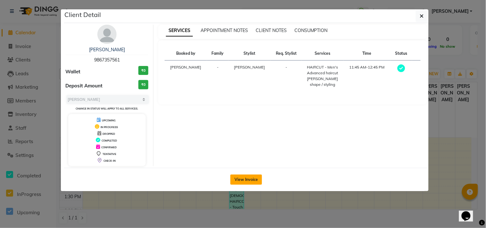
click at [253, 180] on button "View Invoice" at bounding box center [246, 179] width 32 height 10
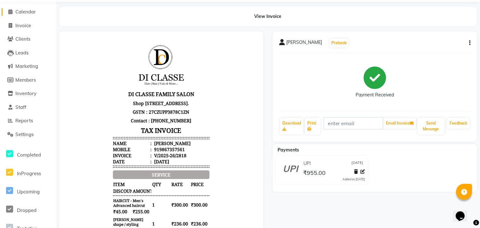
scroll to position [52, 0]
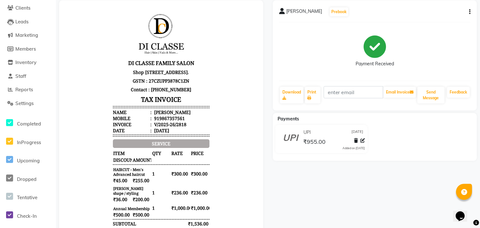
click at [331, 133] on div "UPI 04-09-2025" at bounding box center [333, 132] width 63 height 10
click at [361, 140] on icon at bounding box center [363, 140] width 4 height 4
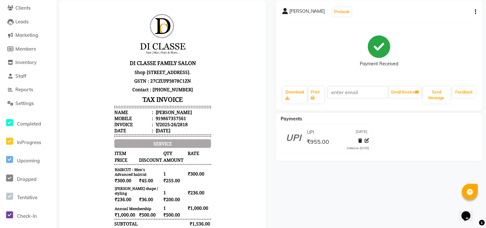
select select "8"
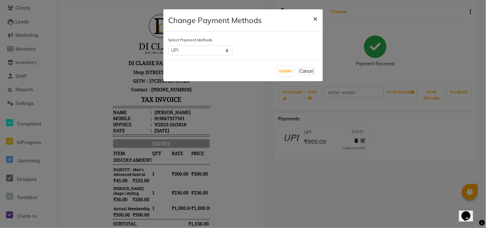
click at [316, 16] on span "×" at bounding box center [315, 18] width 4 height 10
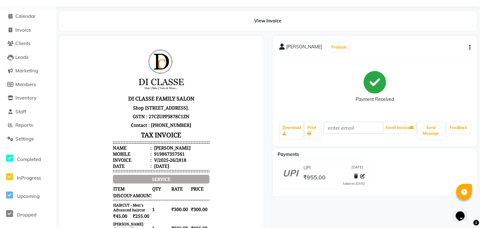
scroll to position [0, 0]
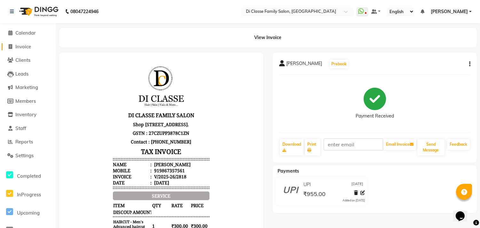
click at [10, 49] on span at bounding box center [11, 46] width 10 height 7
select select "service"
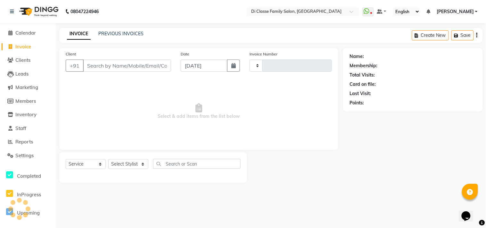
type input "2820"
select select "4704"
click at [113, 33] on link "PREVIOUS INVOICES" at bounding box center [120, 34] width 45 height 6
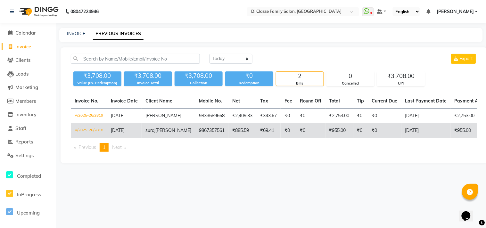
click at [181, 138] on td "suraj chandrashekhar" at bounding box center [167, 130] width 53 height 15
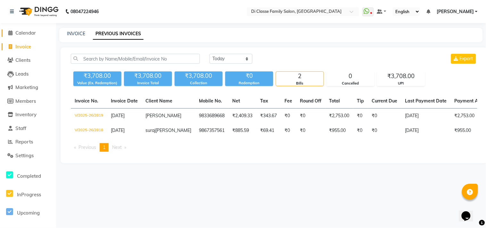
click at [33, 33] on span "Calendar" at bounding box center [25, 33] width 20 height 6
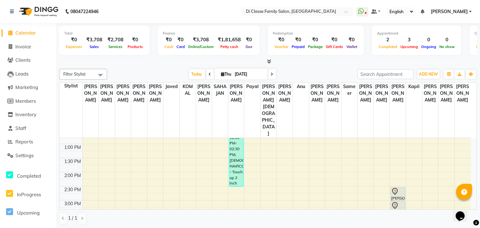
scroll to position [142, 0]
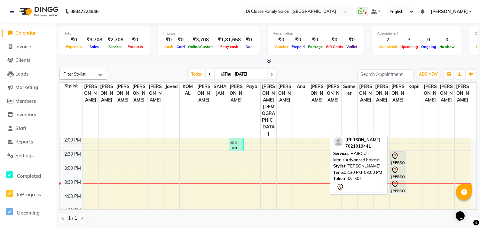
click at [398, 152] on div "ANEESH WADKE, TK01, 02:30 PM-03:00 PM, HAIRCUT - Men's Advanced haircut" at bounding box center [398, 158] width 14 height 13
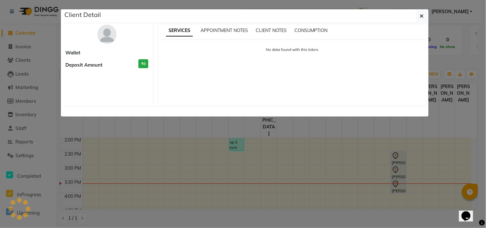
select select "7"
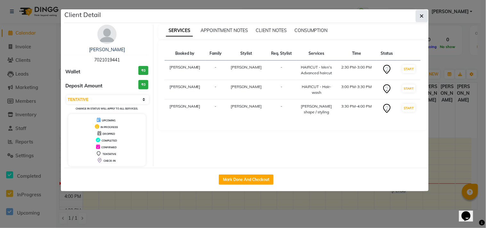
click at [422, 12] on button "button" at bounding box center [421, 16] width 12 height 12
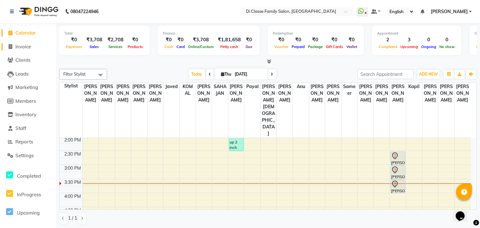
click at [38, 48] on link "Invoice" at bounding box center [28, 46] width 53 height 7
select select "4704"
select select "service"
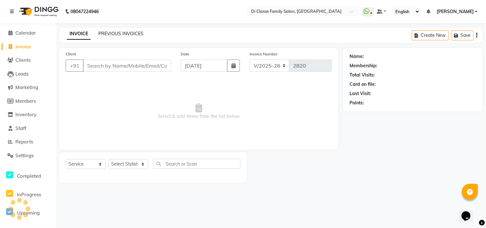
click at [109, 31] on link "PREVIOUS INVOICES" at bounding box center [120, 34] width 45 height 6
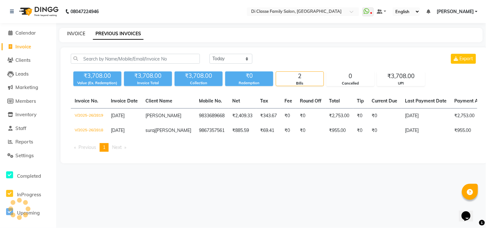
click at [79, 35] on link "INVOICE" at bounding box center [76, 34] width 18 height 6
select select "4704"
select select "service"
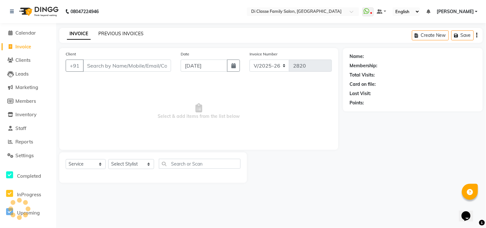
click at [135, 32] on link "PREVIOUS INVOICES" at bounding box center [120, 34] width 45 height 6
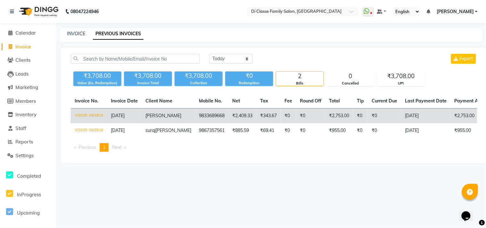
click at [156, 118] on span "[PERSON_NAME]" at bounding box center [163, 116] width 36 height 6
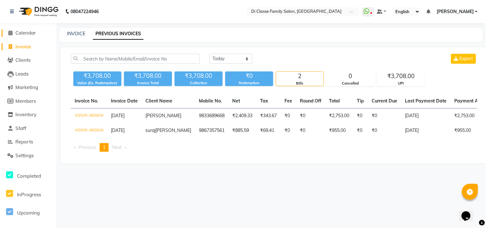
click at [29, 32] on span "Calendar" at bounding box center [25, 33] width 20 height 6
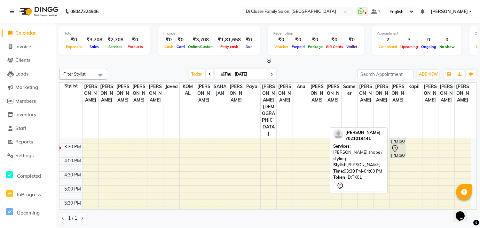
scroll to position [142, 0]
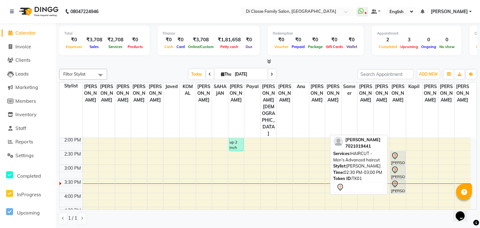
click at [401, 152] on div "ANEESH WADKE, TK01, 02:30 PM-03:00 PM, HAIRCUT - Men's Advanced haircut" at bounding box center [398, 158] width 14 height 13
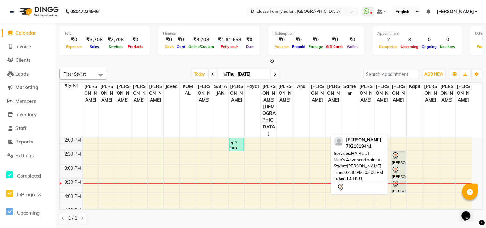
select select "7"
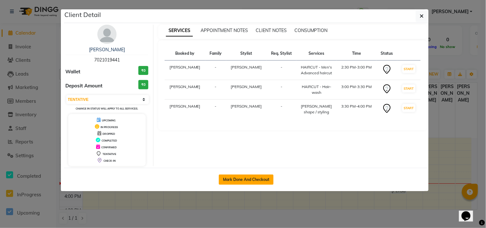
click at [245, 180] on button "Mark Done And Checkout" at bounding box center [246, 179] width 55 height 10
select select "service"
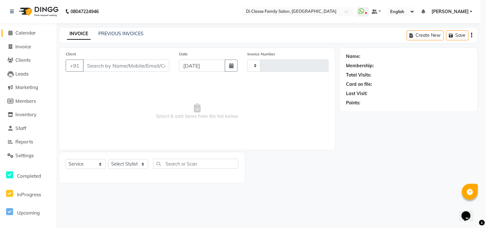
type input "2820"
select select "4704"
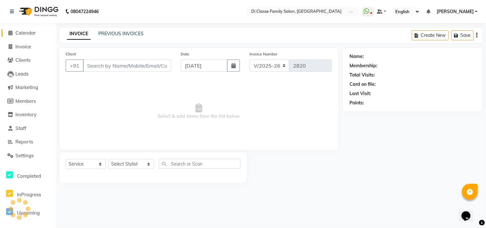
type input "7021019441"
select select "79582"
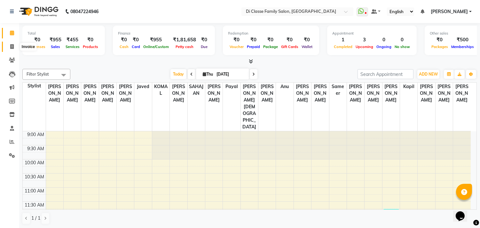
click at [13, 48] on icon at bounding box center [12, 46] width 4 height 5
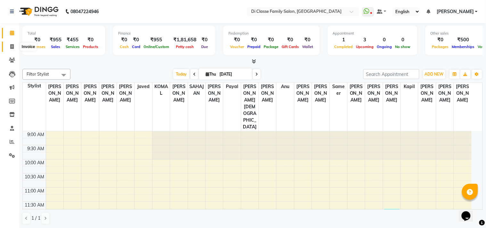
select select "4704"
select select "service"
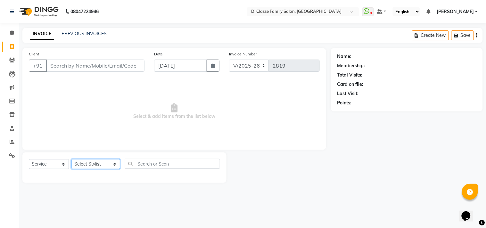
click at [97, 165] on select "Select Stylist aniket Anu AYAZ KADRI Front Desk Javed kapil KOMAL lalita Payal …" at bounding box center [95, 164] width 49 height 10
select select "60020"
click at [71, 159] on select "Select Stylist aniket Anu AYAZ KADRI Front Desk Javed kapil KOMAL lalita Payal …" at bounding box center [95, 164] width 49 height 10
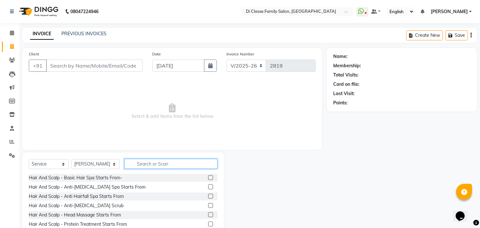
click at [138, 162] on input "text" at bounding box center [171, 164] width 93 height 10
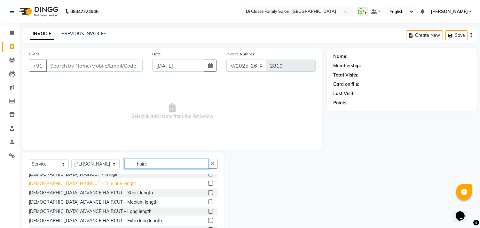
scroll to position [71, 0]
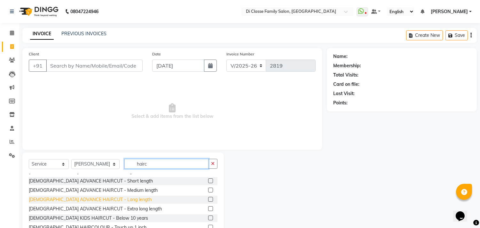
type input "hairc"
click at [108, 200] on div "FEMALE ADVANCE HAIRCUT - Long length" at bounding box center [90, 199] width 123 height 7
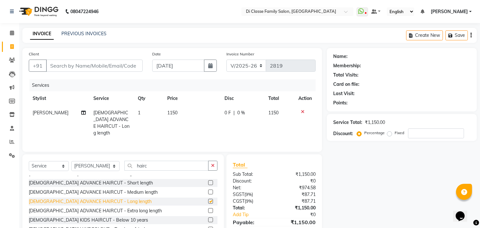
checkbox input "false"
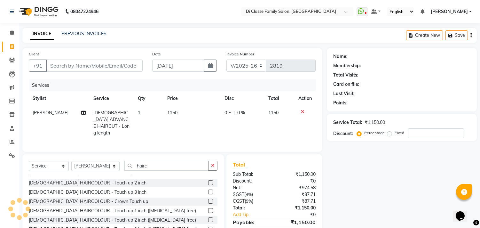
scroll to position [29, 0]
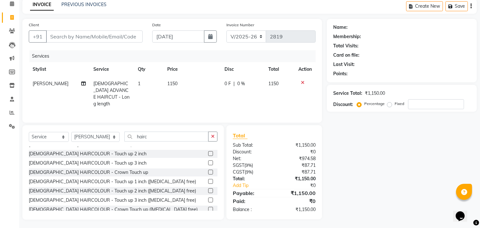
click at [384, 183] on div "Name: Membership: Total Visits: Card on file: Last Visit: Points: Service Total…" at bounding box center [404, 119] width 155 height 201
click at [301, 81] on icon at bounding box center [303, 82] width 4 height 4
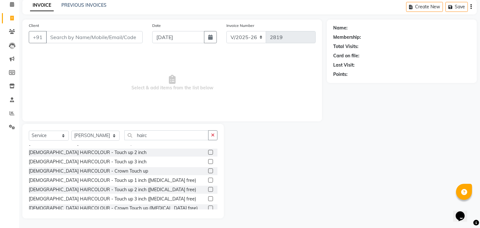
scroll to position [28, 0]
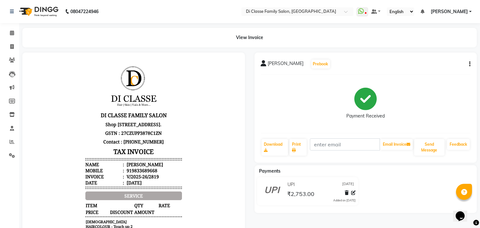
click at [471, 62] on div "AAROSHI SURVE Prebook Payment Received Download Print Email Invoice Send Messag…" at bounding box center [366, 107] width 223 height 110
click at [469, 65] on button "button" at bounding box center [469, 64] width 4 height 7
click at [411, 64] on div "Edit Item Staff" at bounding box center [428, 64] width 66 height 8
select select
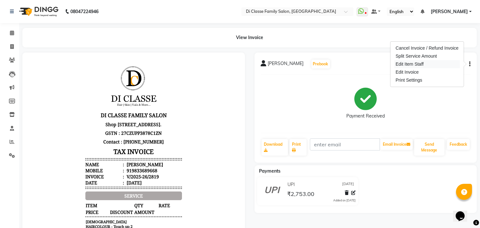
select select
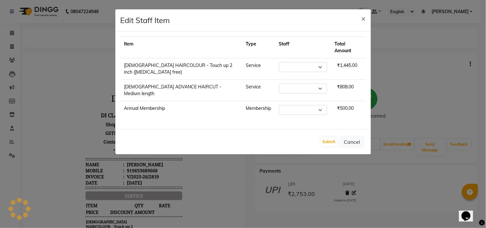
select select "51560"
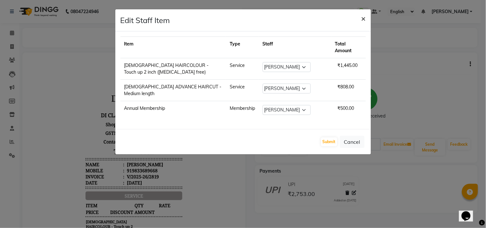
click at [365, 20] on span "×" at bounding box center [363, 18] width 4 height 10
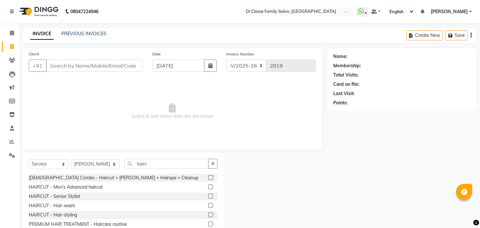
select select "4704"
select select "service"
select select "60020"
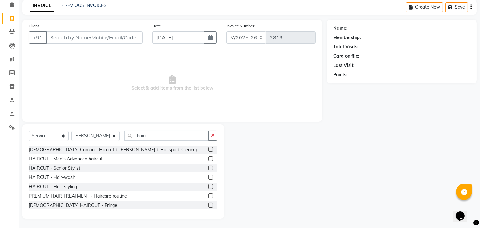
scroll to position [127, 0]
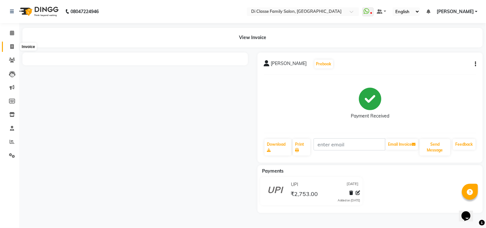
click at [11, 46] on icon at bounding box center [12, 46] width 4 height 5
select select "service"
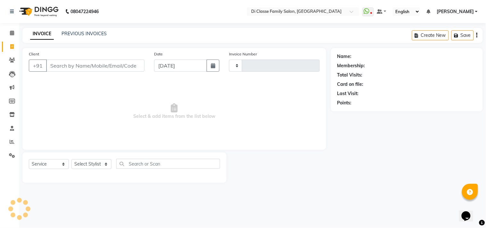
type input "2820"
select select "4704"
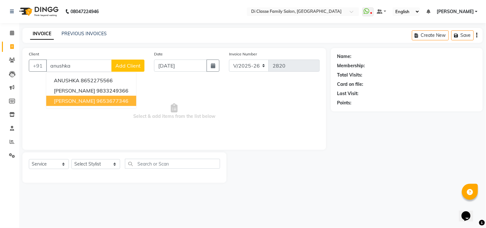
click at [95, 103] on span "[PERSON_NAME]" at bounding box center [74, 101] width 41 height 6
type input "9653677346"
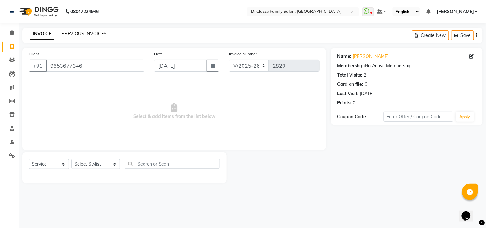
click at [68, 35] on link "PREVIOUS INVOICES" at bounding box center [83, 34] width 45 height 6
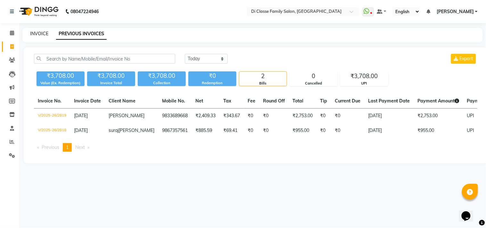
click at [45, 32] on link "INVOICE" at bounding box center [39, 34] width 18 height 6
select select "4704"
select select "service"
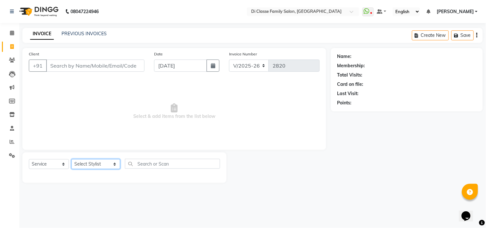
click at [100, 163] on select "Select Stylist [PERSON_NAME] [PERSON_NAME] [PERSON_NAME] Front Desk Javed [PERS…" at bounding box center [95, 164] width 49 height 10
click at [290, 110] on span "Select & add items from the list below" at bounding box center [174, 111] width 291 height 64
click at [94, 63] on input "Client" at bounding box center [95, 66] width 98 height 12
click at [92, 164] on select "Select Stylist [PERSON_NAME] [PERSON_NAME] [PERSON_NAME] Front Desk Javed [PERS…" at bounding box center [95, 164] width 49 height 10
select select "59601"
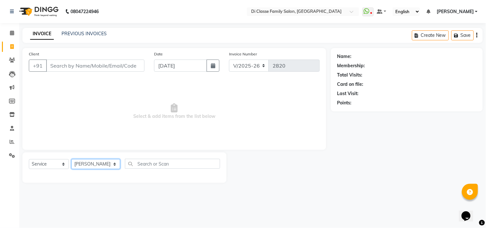
click at [71, 159] on select "Select Stylist [PERSON_NAME] [PERSON_NAME] [PERSON_NAME] Front Desk Javed [PERS…" at bounding box center [95, 164] width 49 height 10
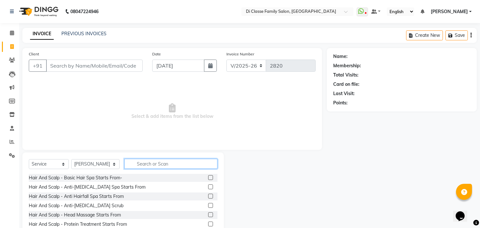
click at [162, 162] on input "text" at bounding box center [171, 164] width 93 height 10
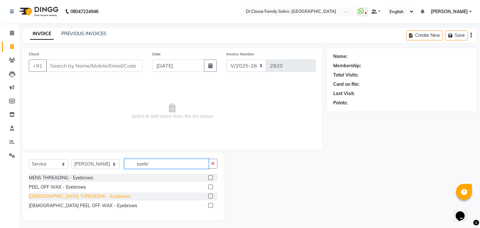
type input "eyebr"
click at [74, 196] on div "[DEMOGRAPHIC_DATA] THREADING - Eyebrows" at bounding box center [80, 196] width 102 height 7
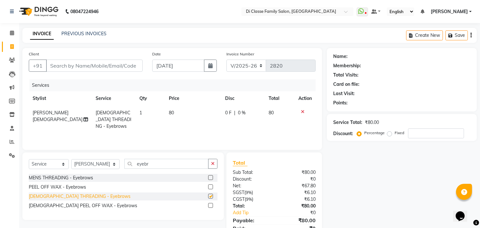
checkbox input "false"
click at [99, 164] on select "Select Stylist [PERSON_NAME] [PERSON_NAME] [PERSON_NAME] Front Desk Javed [PERS…" at bounding box center [95, 164] width 48 height 10
select select "51560"
click at [71, 159] on select "Select Stylist [PERSON_NAME] [PERSON_NAME] [PERSON_NAME] Front Desk Javed [PERS…" at bounding box center [95, 164] width 48 height 10
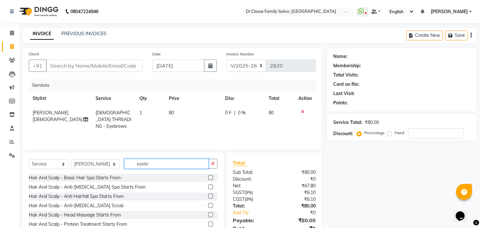
drag, startPoint x: 149, startPoint y: 164, endPoint x: 93, endPoint y: 164, distance: 55.4
click at [93, 164] on div "Select Service Product Membership Package Voucher Prepaid Gift Card Select Styl…" at bounding box center [123, 166] width 189 height 15
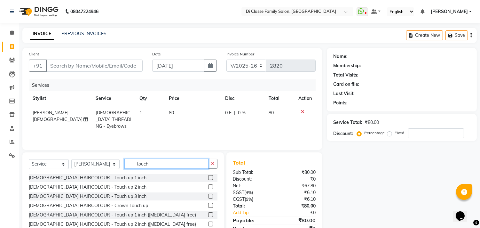
scroll to position [10, 0]
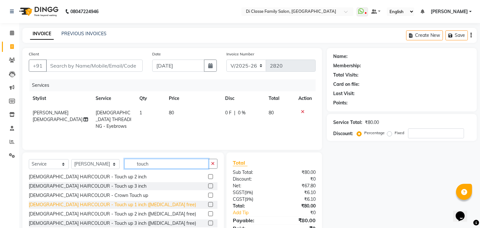
type input "touch"
click at [120, 205] on div "[DEMOGRAPHIC_DATA] HAIRCOLOUR - Touch up 1 inch ([MEDICAL_DATA] free)" at bounding box center [112, 204] width 167 height 7
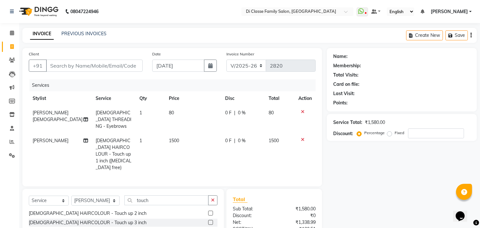
checkbox input "false"
click at [92, 196] on select "Select Stylist [PERSON_NAME] [PERSON_NAME] [PERSON_NAME] Front Desk Javed [PERS…" at bounding box center [95, 201] width 48 height 10
select select "87852"
click at [71, 196] on select "Select Stylist [PERSON_NAME] [PERSON_NAME] [PERSON_NAME] Front Desk Javed [PERS…" at bounding box center [95, 201] width 48 height 10
drag, startPoint x: 162, startPoint y: 191, endPoint x: 99, endPoint y: 197, distance: 62.7
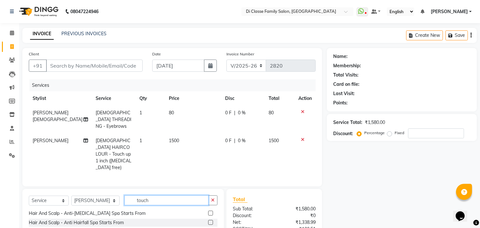
click at [99, 197] on div "Select Service Product Membership Package Voucher Prepaid Gift Card Select Styl…" at bounding box center [123, 202] width 189 height 15
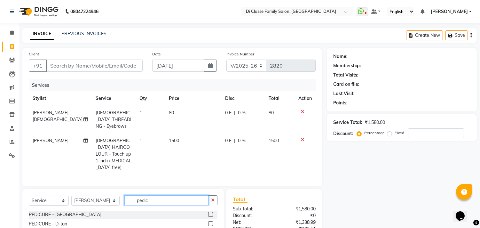
scroll to position [36, 0]
type input "pedic"
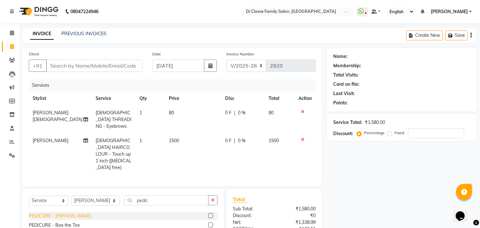
click at [61, 213] on div "PEDICURE - [PERSON_NAME]" at bounding box center [60, 216] width 62 height 7
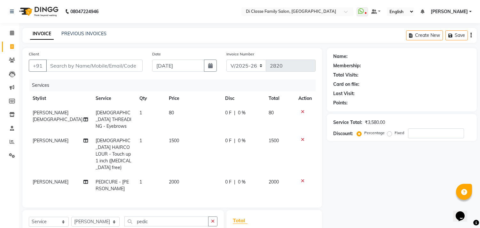
checkbox input "false"
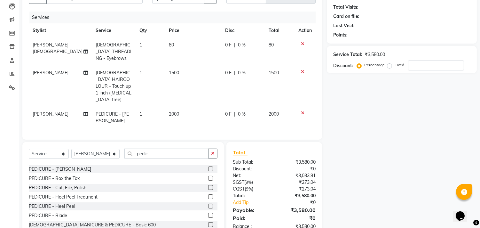
scroll to position [72, 0]
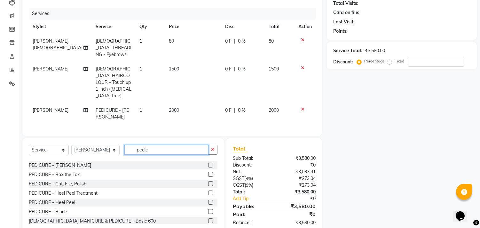
click at [148, 145] on input "pedic" at bounding box center [167, 150] width 84 height 10
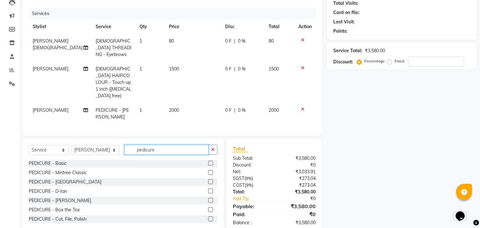
scroll to position [0, 0]
type input "pedicure"
click at [45, 188] on div "PEDICURE - D-tan" at bounding box center [48, 191] width 38 height 7
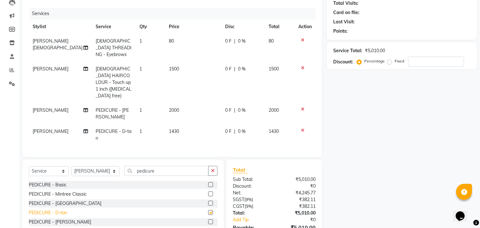
checkbox input "false"
click at [303, 107] on icon at bounding box center [303, 109] width 4 height 4
